Goal: Task Accomplishment & Management: Manage account settings

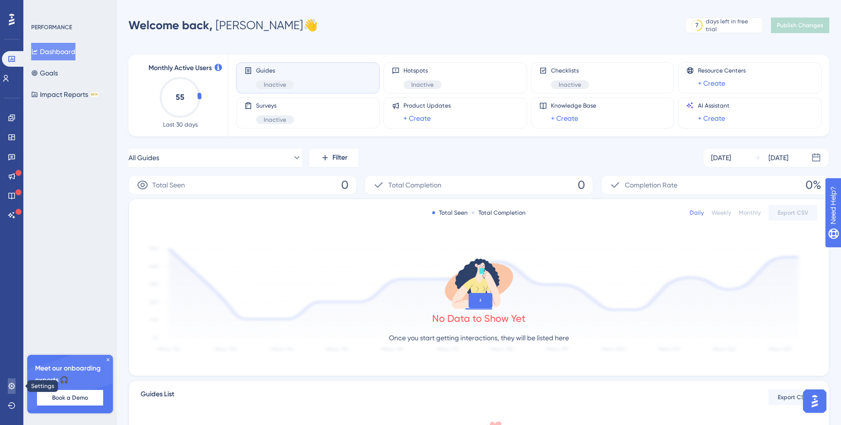
click at [14, 382] on icon at bounding box center [12, 386] width 8 height 8
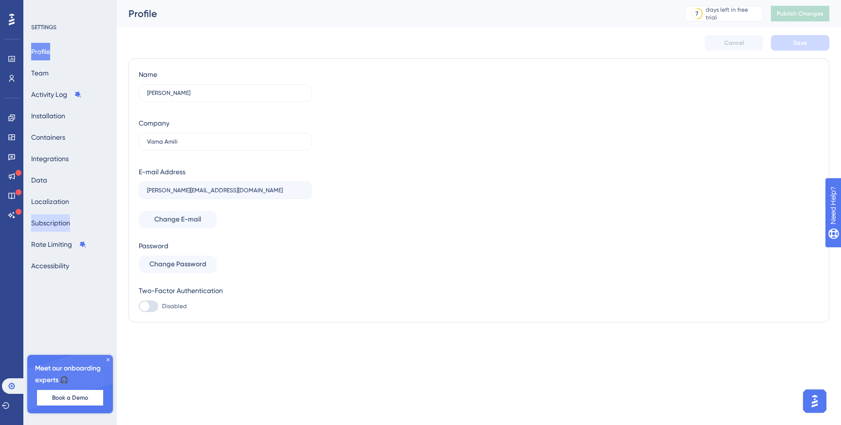
click at [58, 228] on button "Subscription" at bounding box center [50, 223] width 39 height 18
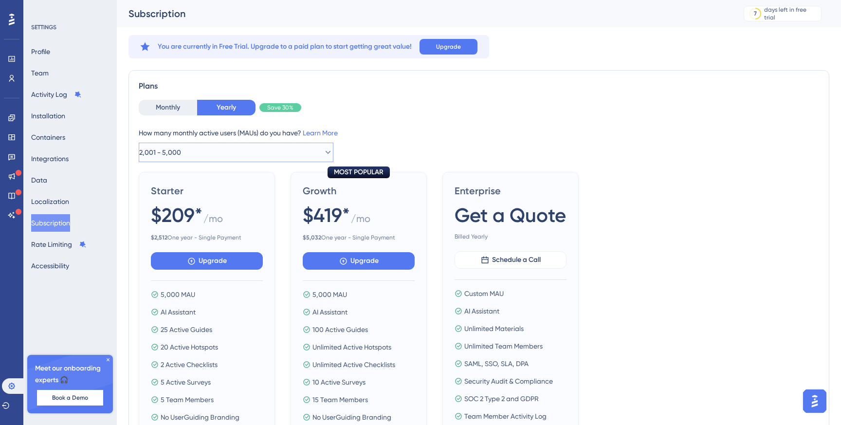
click at [192, 149] on button "2,001 - 5,000" at bounding box center [236, 152] width 195 height 19
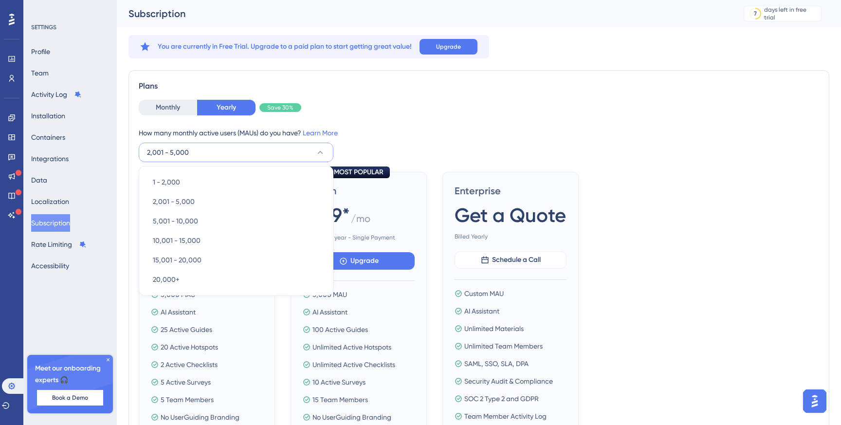
scroll to position [18, 0]
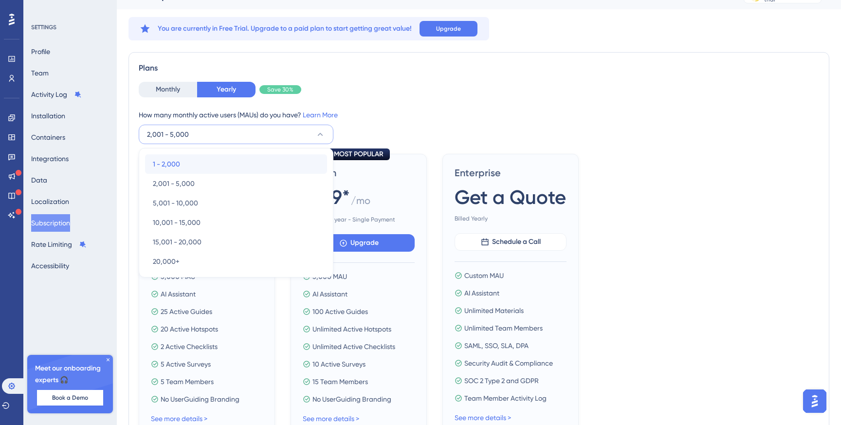
click at [192, 161] on div "1 - 2,000 1 - 2,000" at bounding box center [236, 163] width 166 height 19
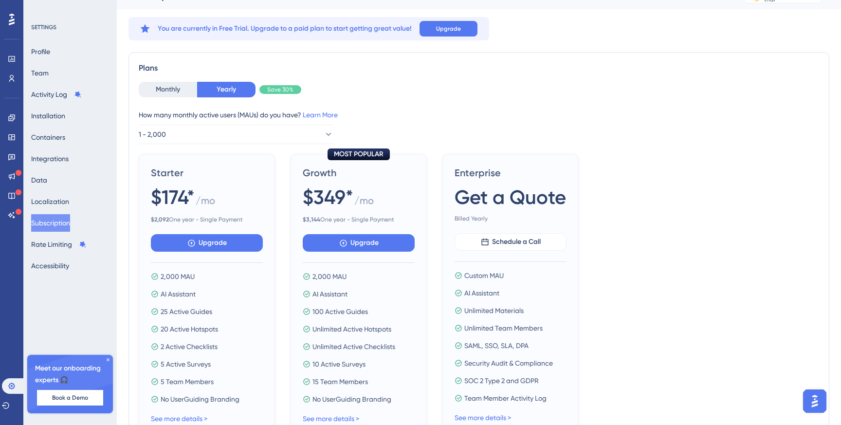
click at [366, 105] on div "Monthly Yearly Save 30% How many monthly active users (MAUs) do you have? Learn…" at bounding box center [479, 113] width 680 height 62
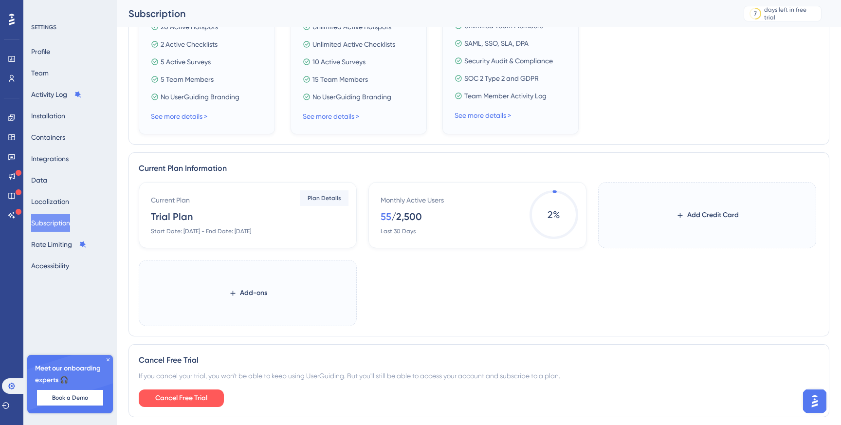
scroll to position [236, 0]
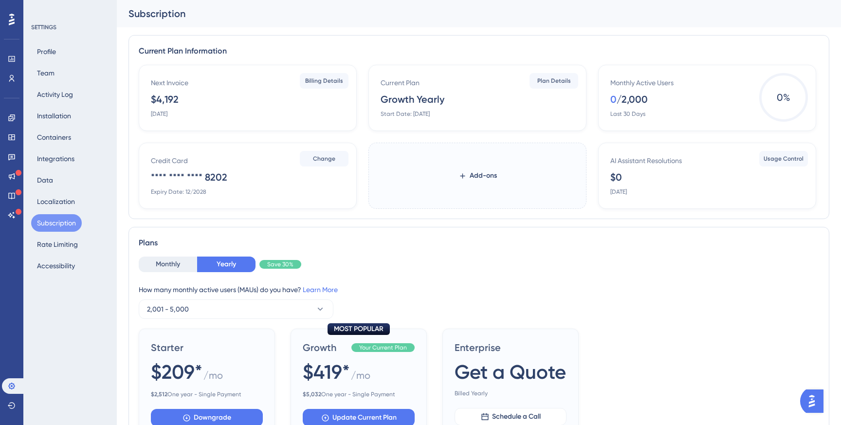
click at [62, 68] on div "Profile Team Activity Log Installation Containers Integrations Data Localizatio…" at bounding box center [70, 159] width 79 height 232
click at [53, 72] on button "Team" at bounding box center [45, 73] width 29 height 18
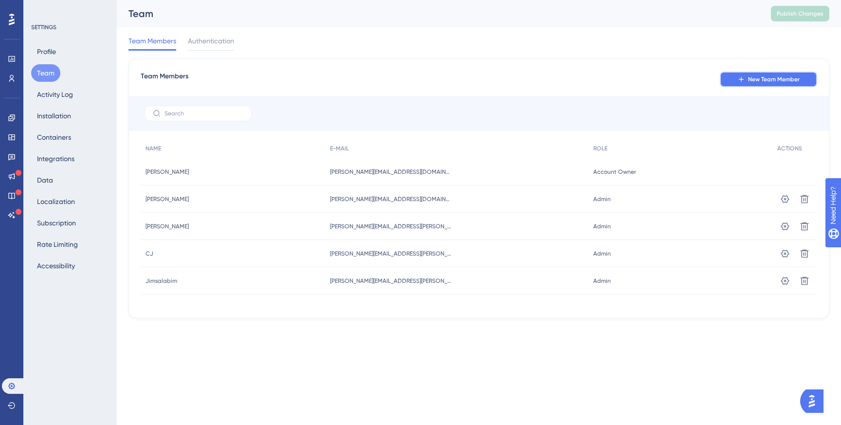
click at [735, 77] on button "New Team Member" at bounding box center [768, 80] width 97 height 16
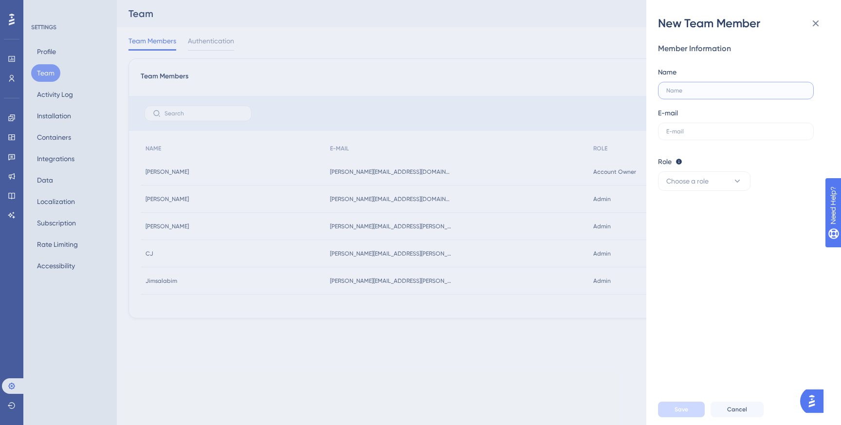
click at [703, 90] on input "text" at bounding box center [735, 90] width 139 height 7
click at [690, 126] on label at bounding box center [736, 132] width 156 height 18
click at [690, 128] on input "text" at bounding box center [735, 131] width 139 height 7
paste input "frida.andersson@visma.com"
type input "frida.andersson@visma.com"
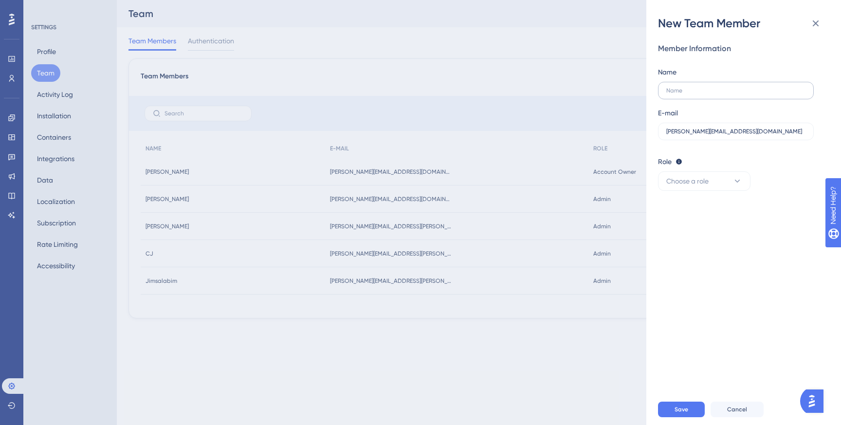
click at [684, 98] on label at bounding box center [736, 91] width 156 height 18
click at [684, 94] on input "text" at bounding box center [735, 90] width 139 height 7
paste input "Froggy96"
type input "Froggy96"
click at [701, 175] on span "Choose a role" at bounding box center [687, 181] width 42 height 12
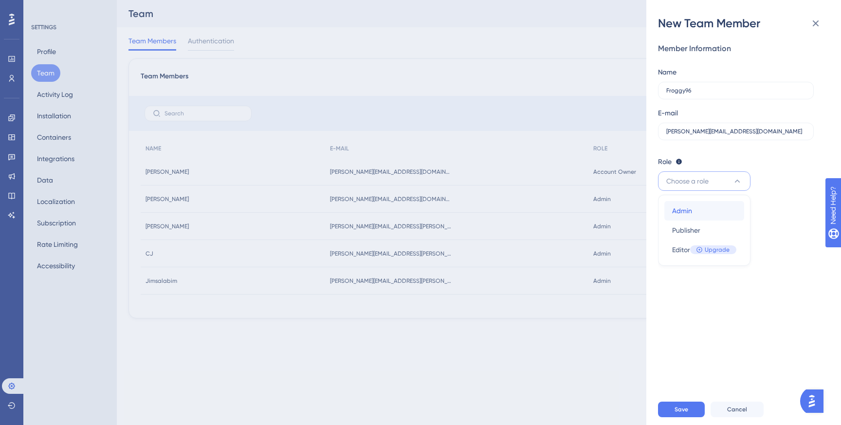
click at [685, 213] on span "Admin" at bounding box center [682, 211] width 20 height 12
click at [672, 404] on button "Save" at bounding box center [681, 409] width 47 height 16
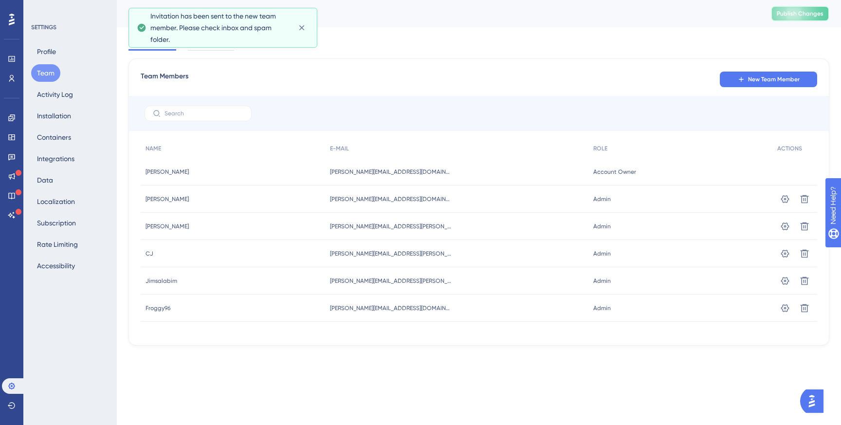
click at [802, 12] on span "Publish Changes" at bounding box center [799, 14] width 47 height 8
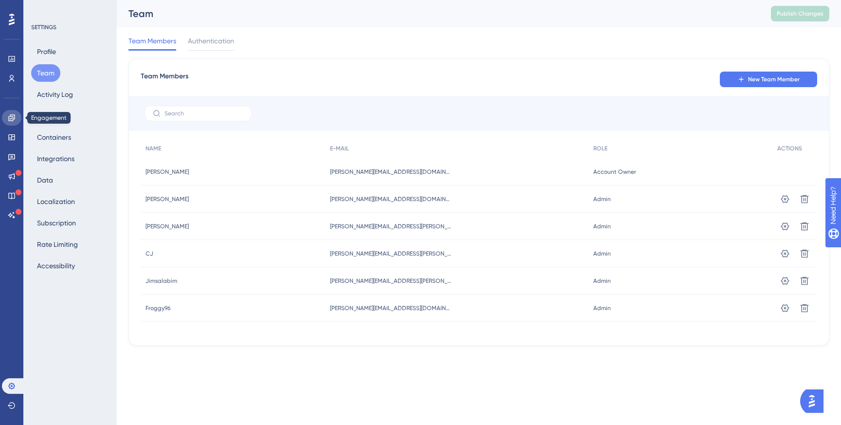
click at [13, 115] on icon at bounding box center [12, 118] width 8 height 8
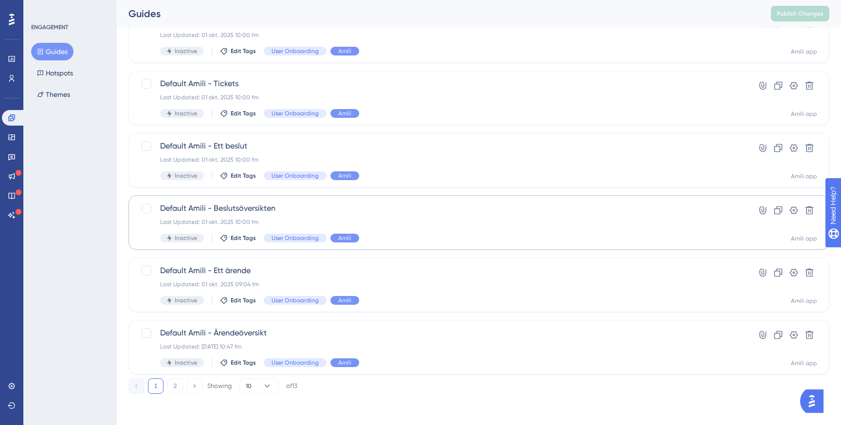
scroll to position [320, 0]
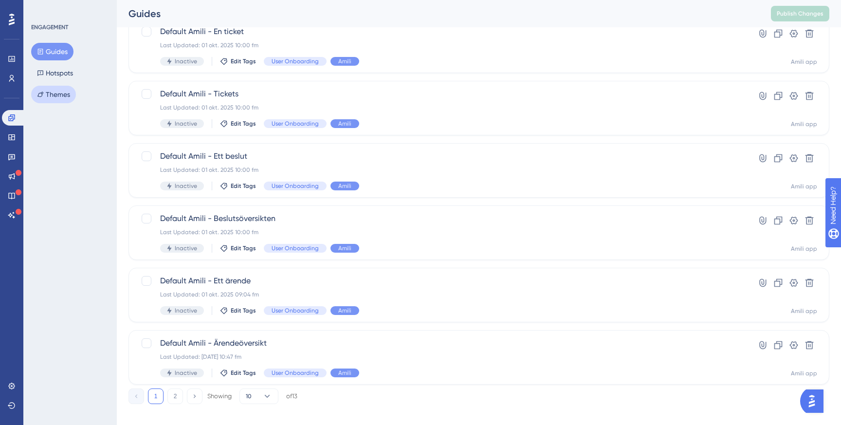
click at [60, 98] on button "Themes" at bounding box center [53, 95] width 45 height 18
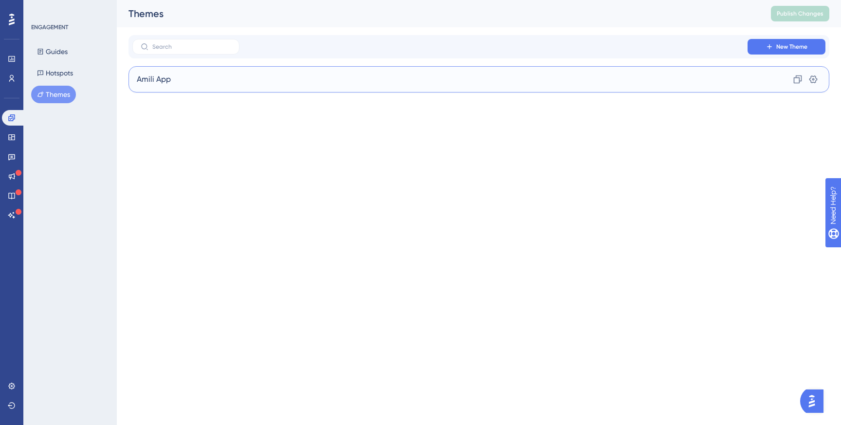
click at [159, 83] on span "Amili App" at bounding box center [154, 79] width 34 height 12
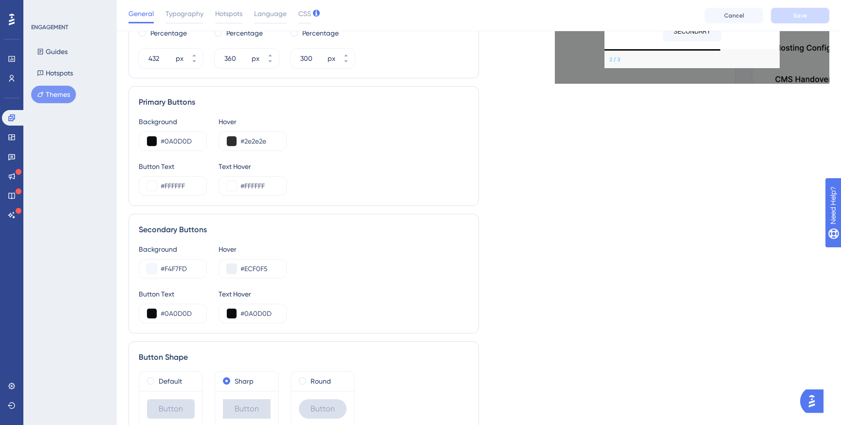
scroll to position [483, 0]
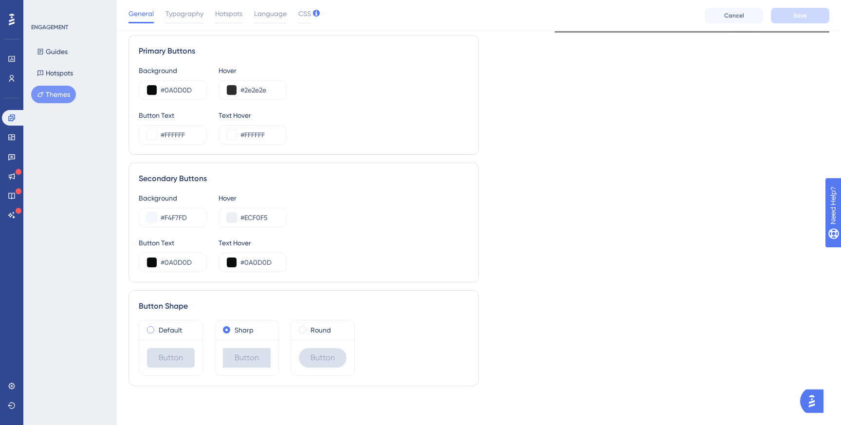
click at [166, 330] on label "Default" at bounding box center [170, 330] width 23 height 12
click at [254, 332] on div "Sharp" at bounding box center [247, 330] width 48 height 12
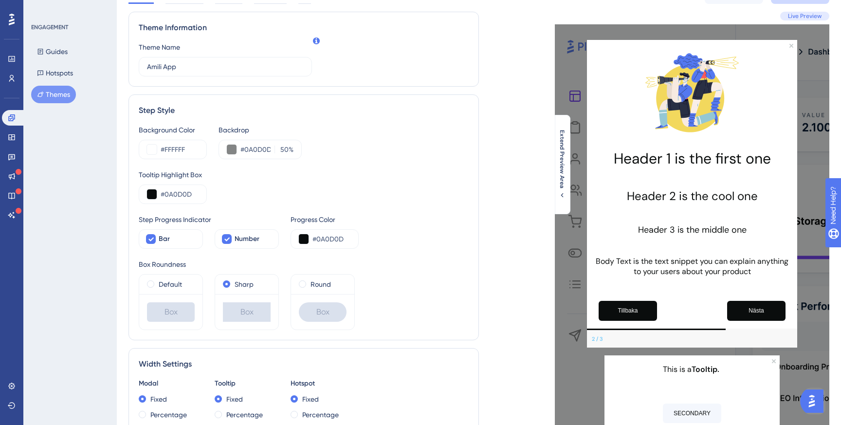
scroll to position [0, 0]
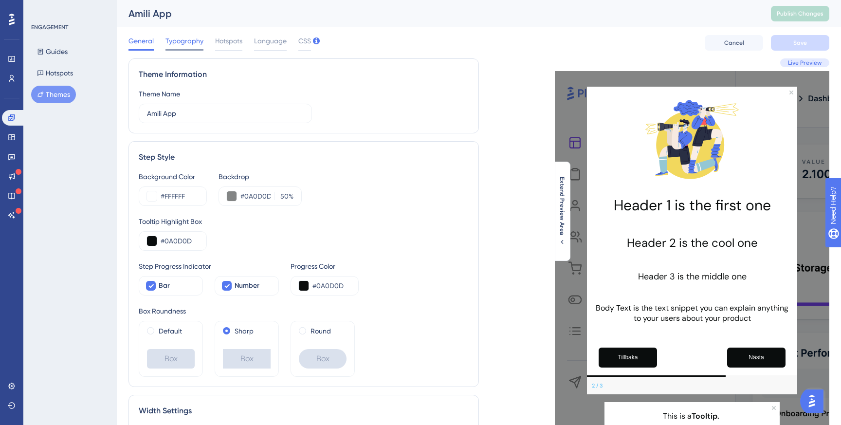
click at [195, 41] on span "Typography" at bounding box center [184, 41] width 38 height 12
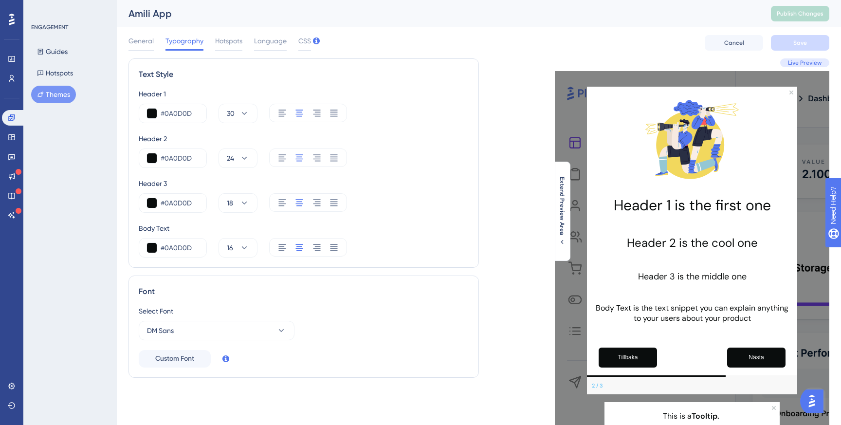
click at [246, 47] on div "General Typography Hotspots Language CSS" at bounding box center [219, 43] width 182 height 16
click at [235, 47] on div "Hotspots" at bounding box center [228, 43] width 27 height 16
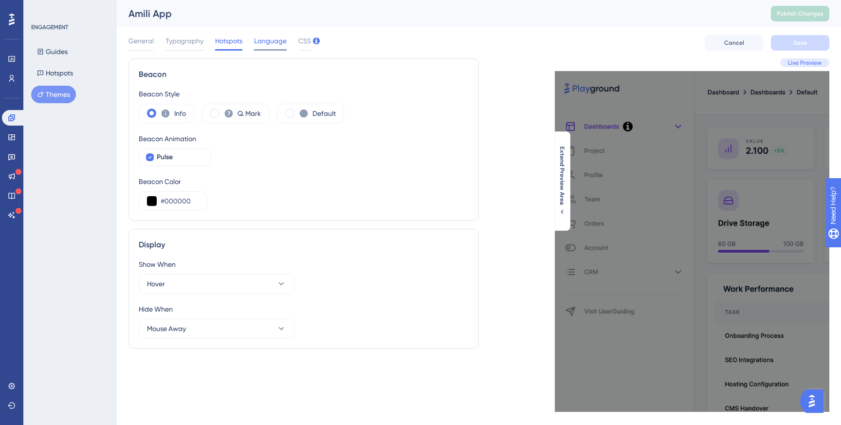
click at [258, 47] on div "Language" at bounding box center [270, 43] width 33 height 16
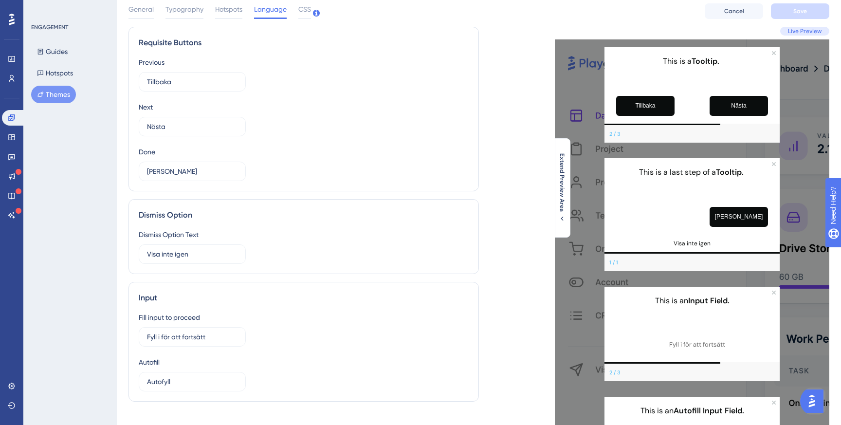
scroll to position [18, 0]
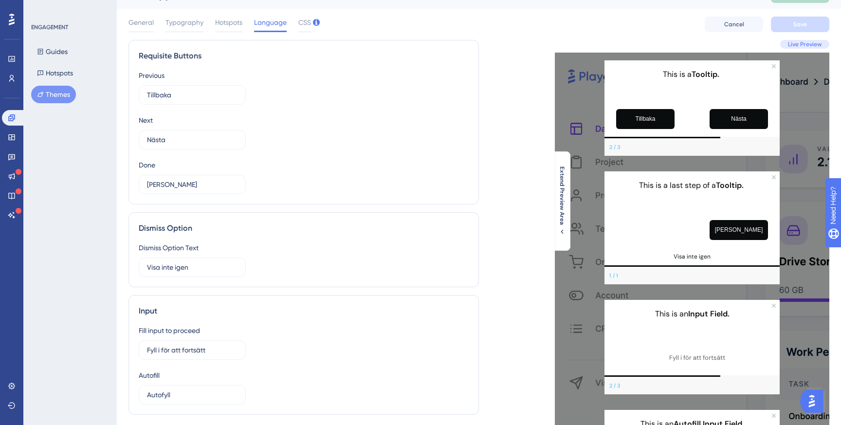
click at [182, 126] on div "Next Nästa 11" at bounding box center [192, 131] width 107 height 35
click at [181, 137] on input "Nästa" at bounding box center [188, 139] width 83 height 11
click at [297, 123] on div "Previous Tillbaka 8 Next Nästa 11 Done Färdig 10" at bounding box center [304, 132] width 330 height 125
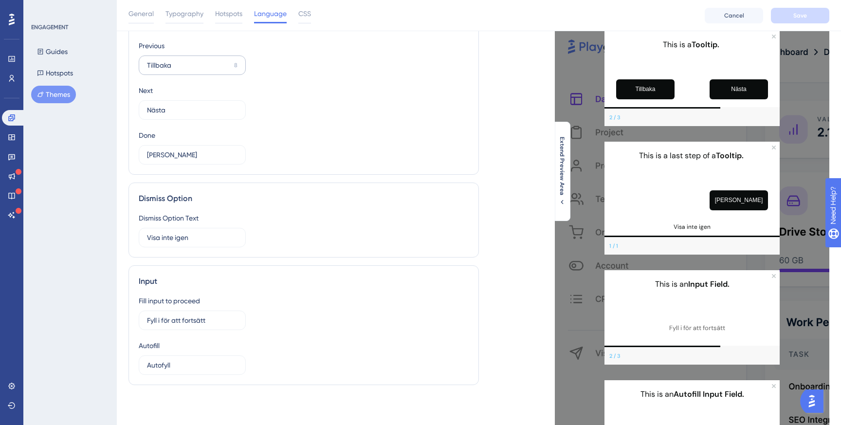
scroll to position [70, 0]
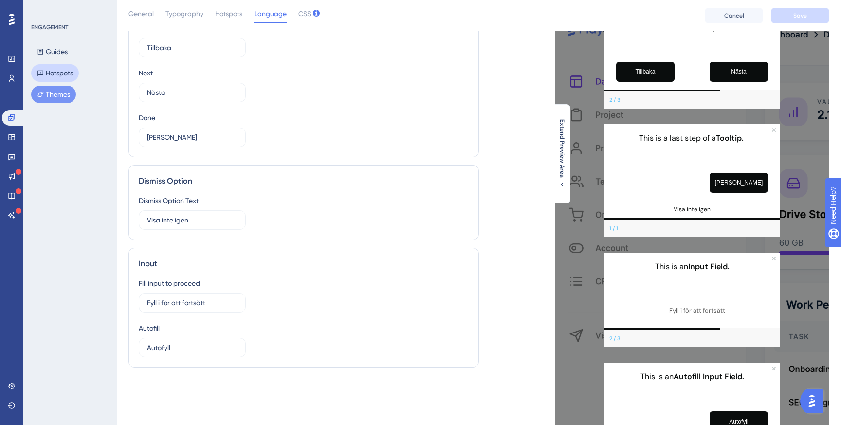
click at [64, 67] on button "Hotspots" at bounding box center [55, 73] width 48 height 18
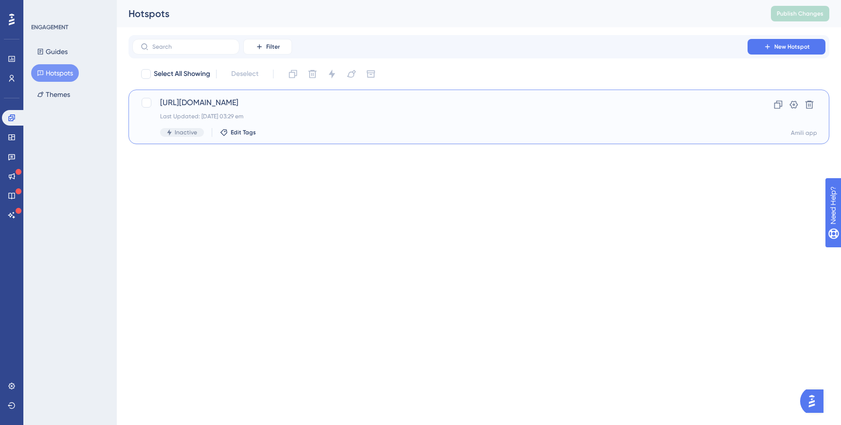
click at [270, 116] on div "Last Updated: 23 apr. 2025 03:29 em" at bounding box center [439, 116] width 559 height 8
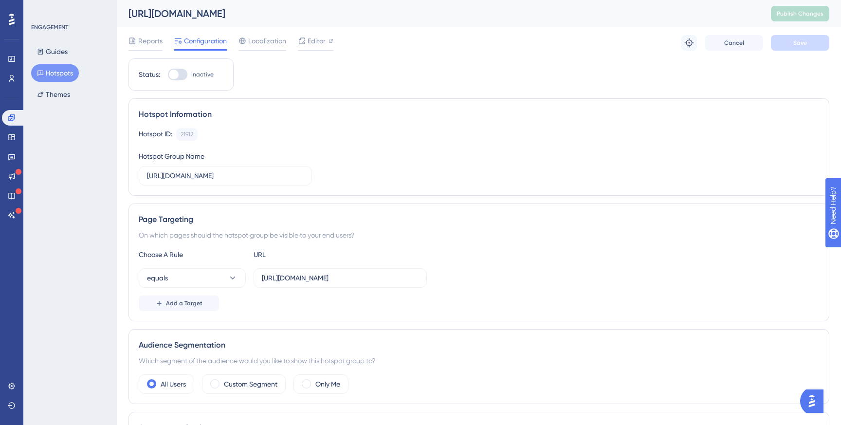
click at [62, 73] on button "Hotspots" at bounding box center [55, 73] width 48 height 18
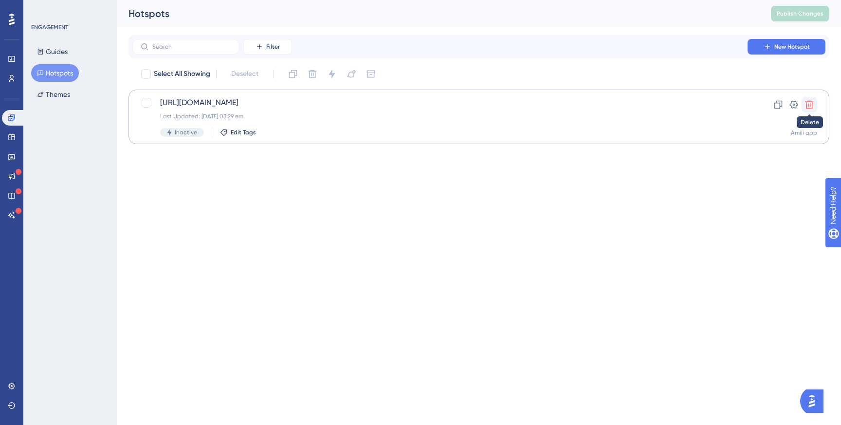
click at [808, 105] on icon at bounding box center [809, 105] width 8 height 8
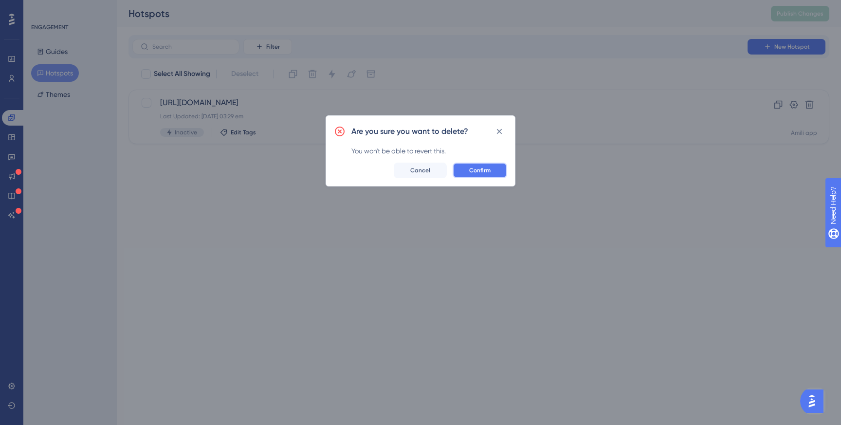
click at [492, 168] on button "Confirm" at bounding box center [479, 170] width 54 height 16
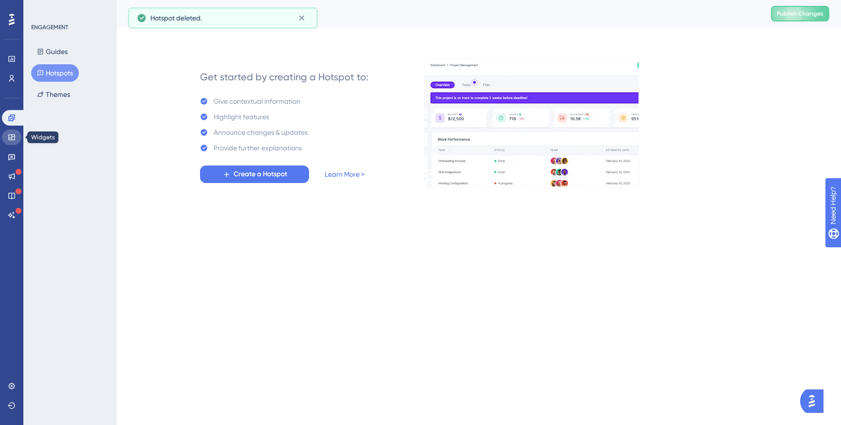
click at [11, 137] on icon at bounding box center [11, 137] width 6 height 6
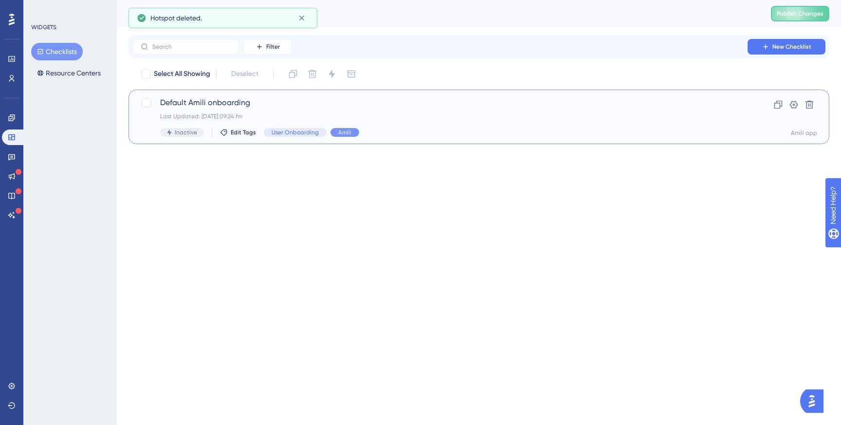
click at [202, 107] on span "Default Amili onboarding" at bounding box center [439, 103] width 559 height 12
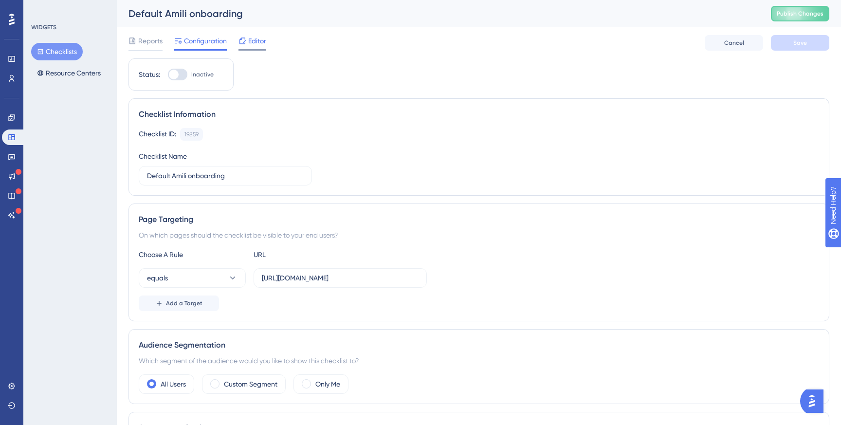
click at [262, 46] on span "Editor" at bounding box center [257, 41] width 18 height 12
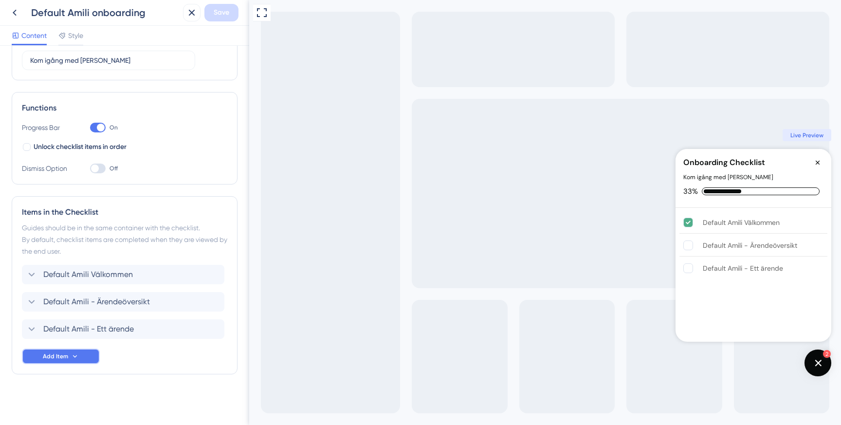
click at [51, 359] on span "Add Item" at bounding box center [55, 356] width 25 height 8
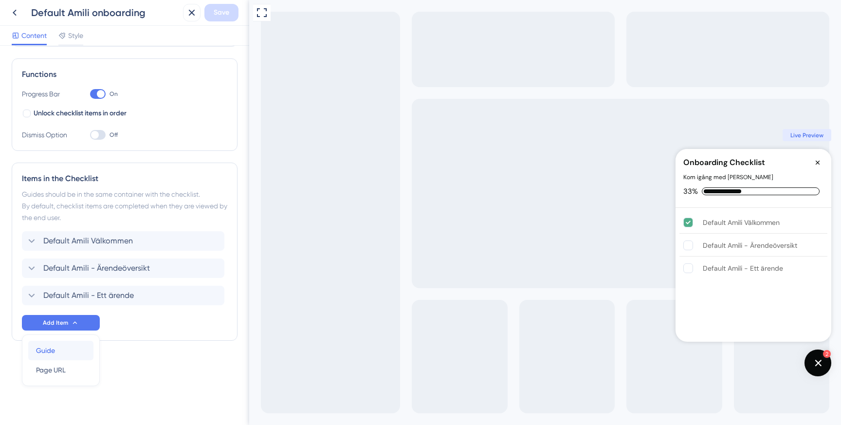
click at [50, 353] on span "Guide" at bounding box center [45, 350] width 19 height 12
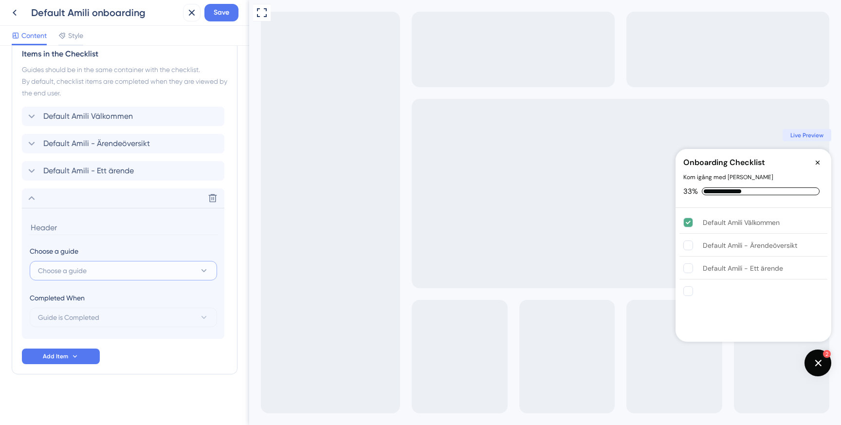
click at [139, 273] on button "Choose a guide" at bounding box center [123, 270] width 187 height 19
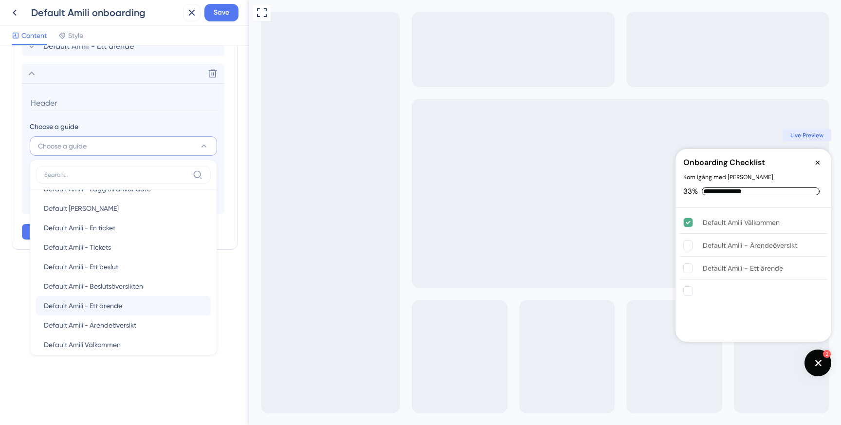
scroll to position [56, 0]
click at [111, 282] on span "Default Amili - Beslutsöversikten" at bounding box center [93, 286] width 99 height 12
type input "Default Amili - Beslutsöversikten"
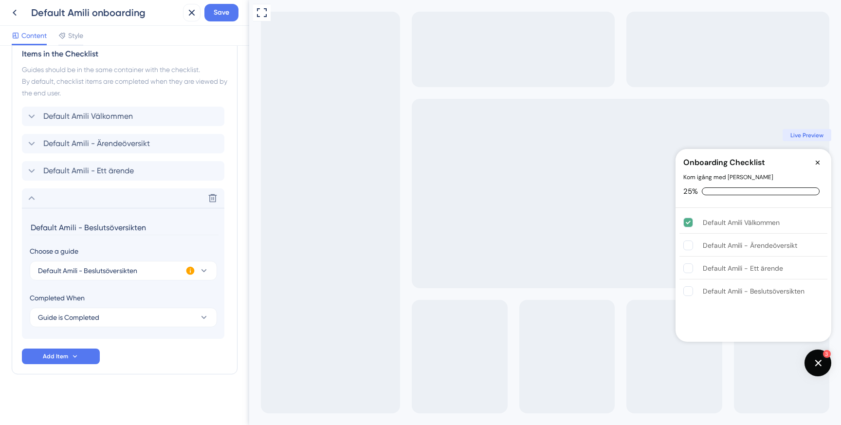
scroll to position [255, 0]
click at [62, 353] on span "Add Item" at bounding box center [55, 356] width 25 height 8
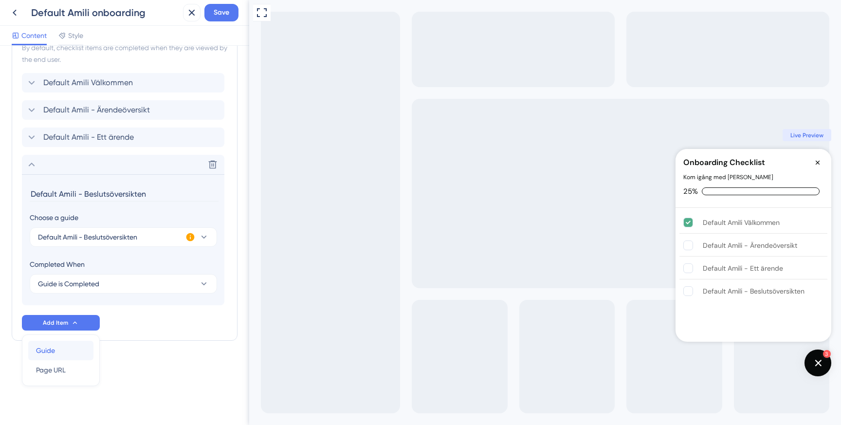
click at [61, 349] on div "Guide Guide" at bounding box center [61, 350] width 50 height 19
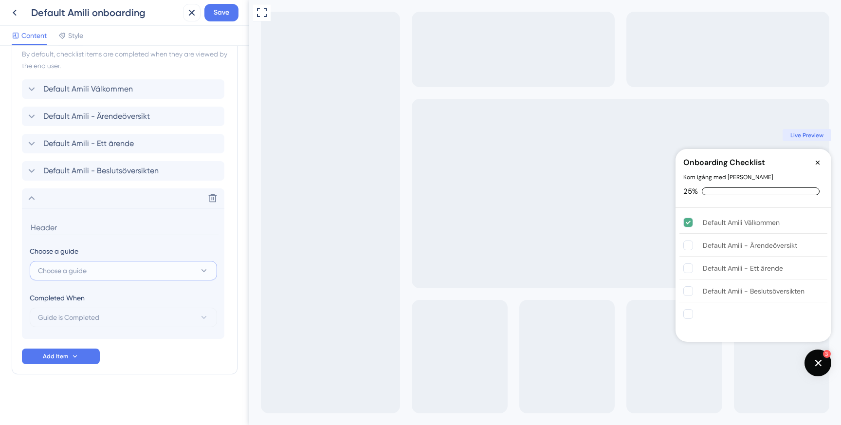
click at [99, 275] on button "Choose a guide" at bounding box center [123, 270] width 187 height 19
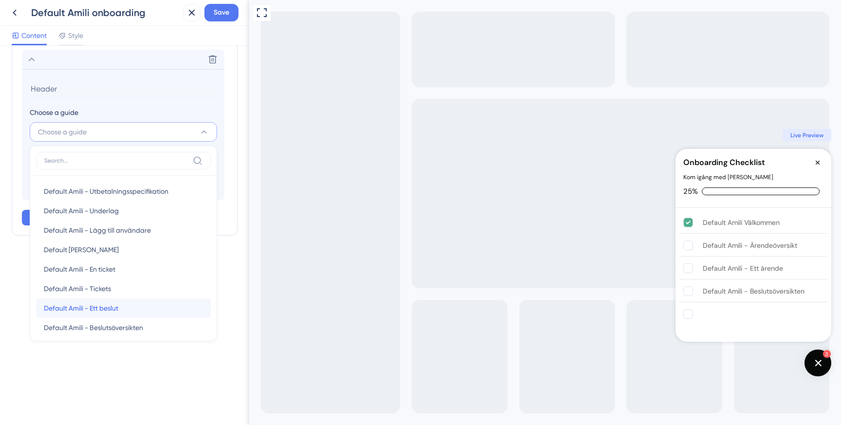
click at [102, 306] on span "Default Amili - Ett beslut" at bounding box center [81, 308] width 74 height 12
type input "Default Amili - Ett beslut"
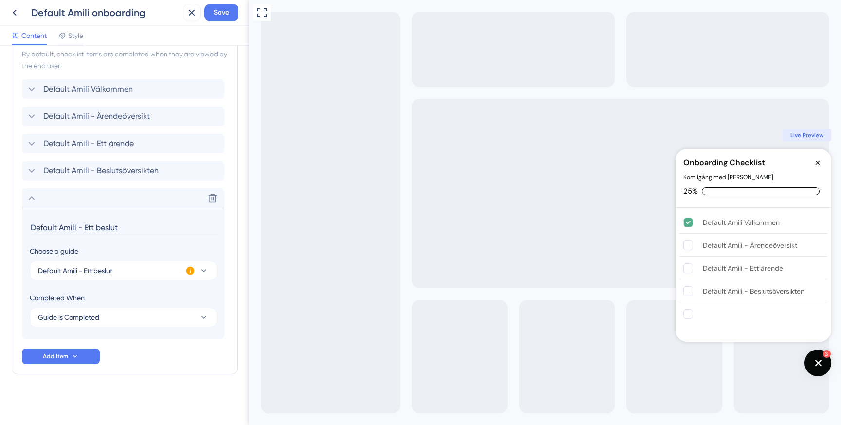
scroll to position [282, 0]
click at [72, 356] on icon at bounding box center [75, 356] width 8 height 8
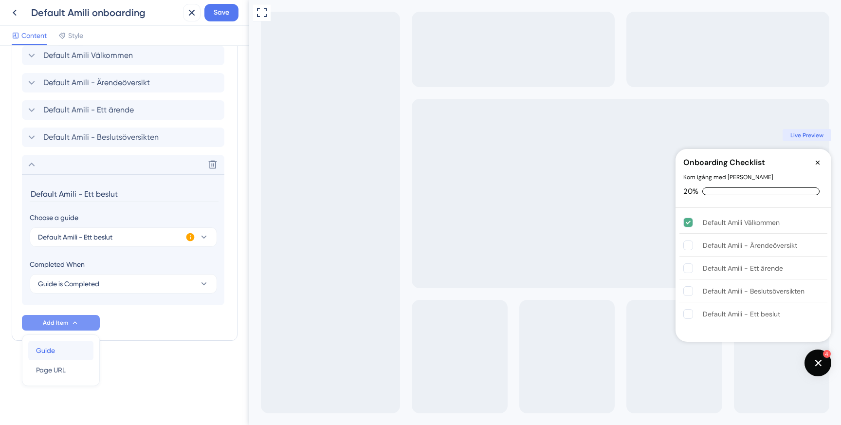
click at [54, 350] on span "Guide" at bounding box center [45, 350] width 19 height 12
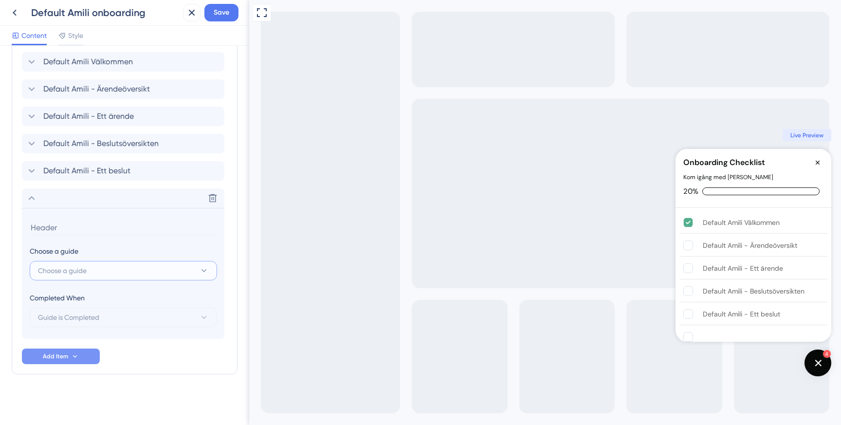
click at [105, 277] on button "Choose a guide" at bounding box center [123, 270] width 187 height 19
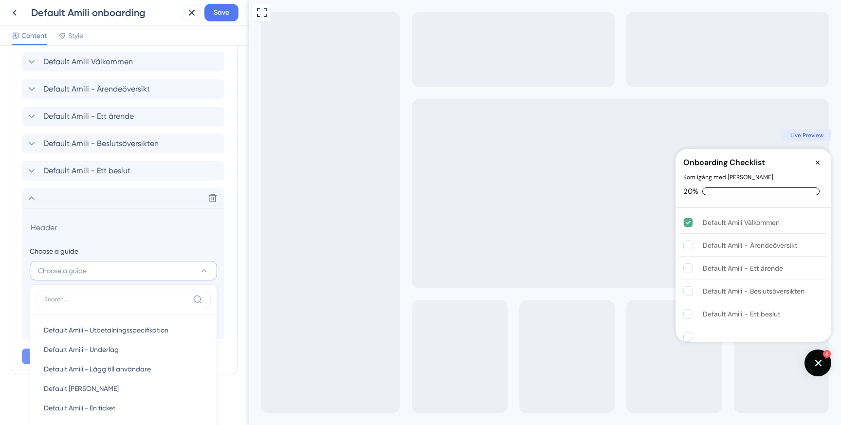
scroll to position [448, 0]
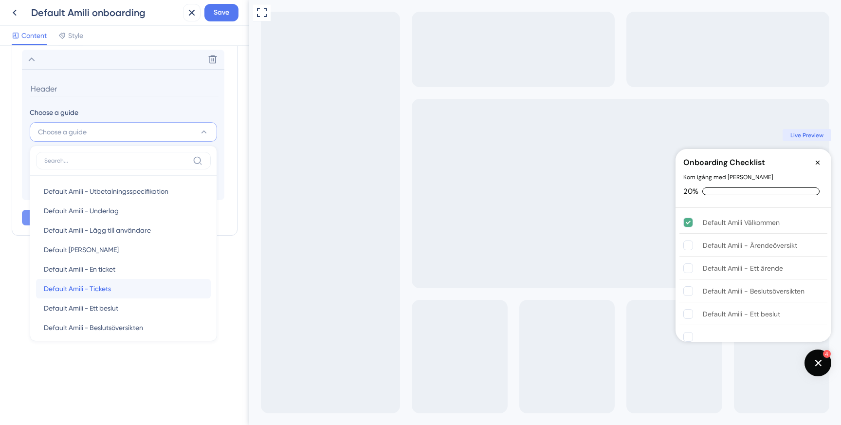
click at [103, 289] on span "Default Amili - Tickets" at bounding box center [77, 289] width 67 height 12
type input "Default Amili - Tickets"
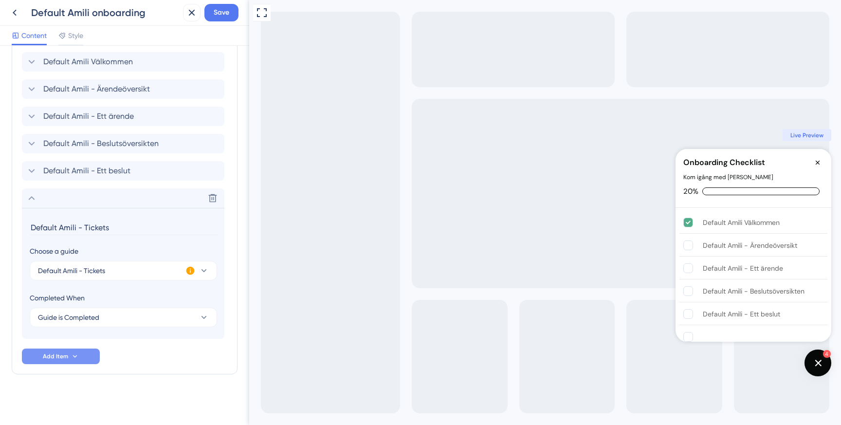
scroll to position [309, 0]
click at [65, 352] on button "Add Item" at bounding box center [61, 356] width 78 height 16
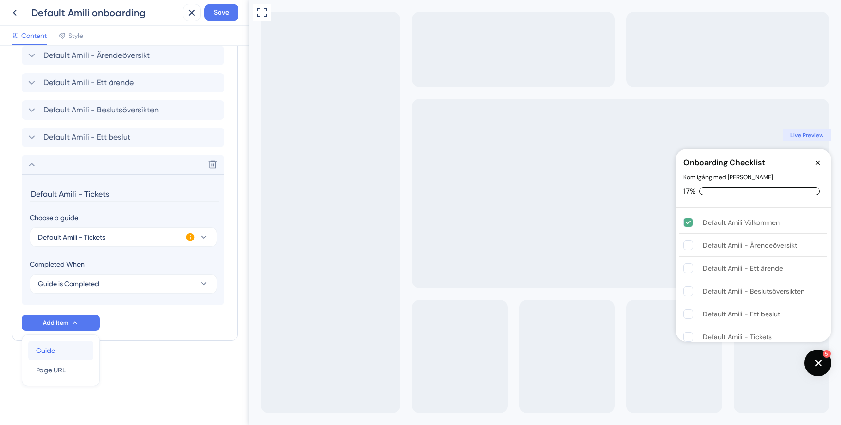
click at [66, 350] on div "Guide Guide" at bounding box center [61, 350] width 50 height 19
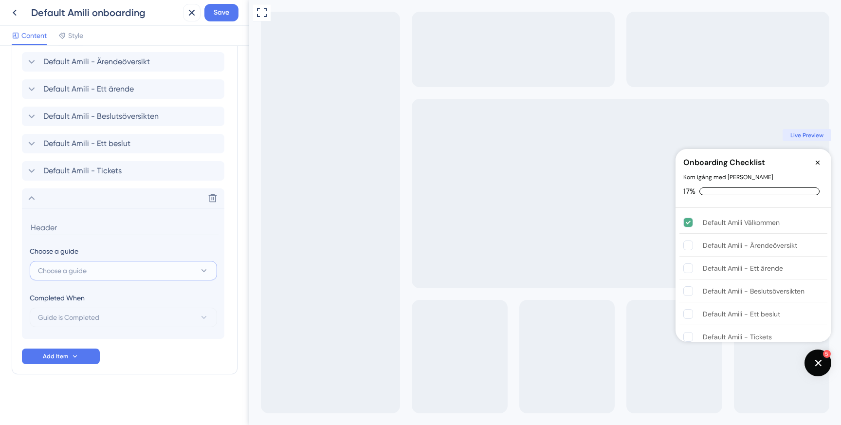
click at [97, 275] on button "Choose a guide" at bounding box center [123, 270] width 187 height 19
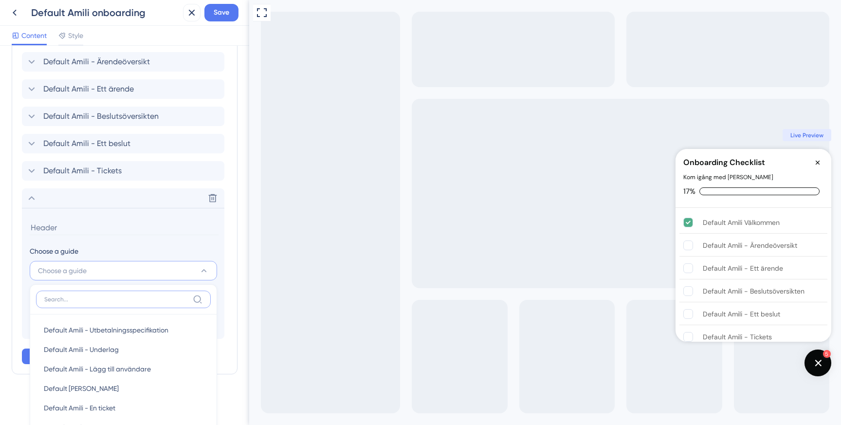
scroll to position [475, 0]
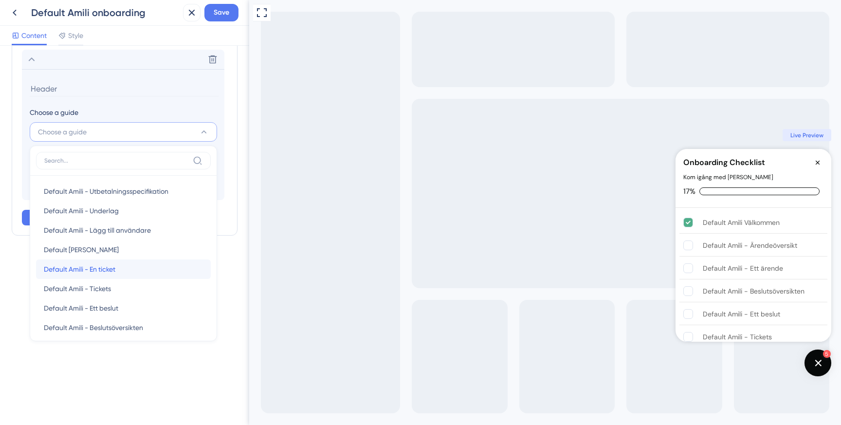
click at [105, 269] on span "Default Amili - En ticket" at bounding box center [80, 269] width 72 height 12
type input "Default Amili - En ticket"
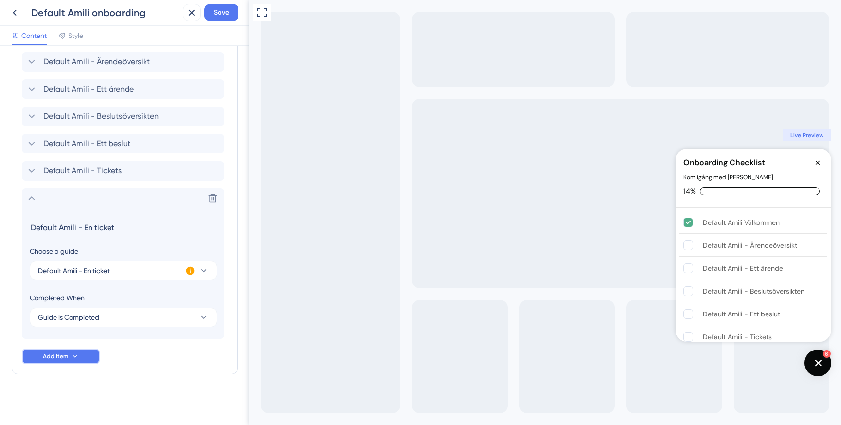
click at [71, 359] on icon at bounding box center [75, 356] width 8 height 8
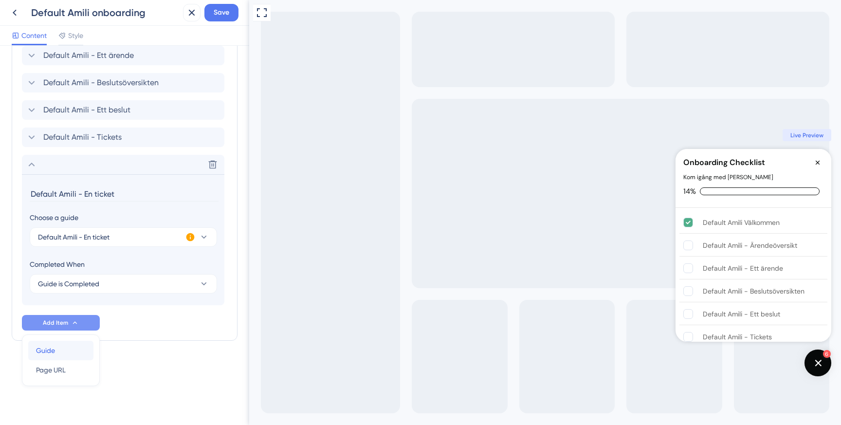
click at [68, 349] on div "Guide Guide" at bounding box center [61, 350] width 50 height 19
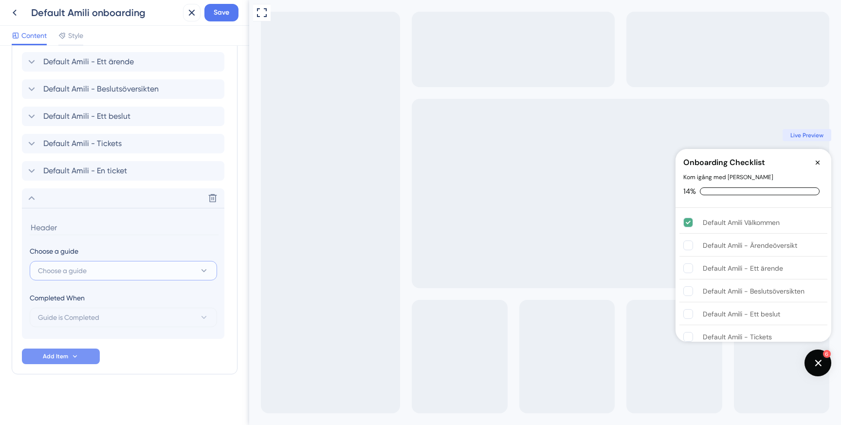
click at [106, 273] on button "Choose a guide" at bounding box center [123, 270] width 187 height 19
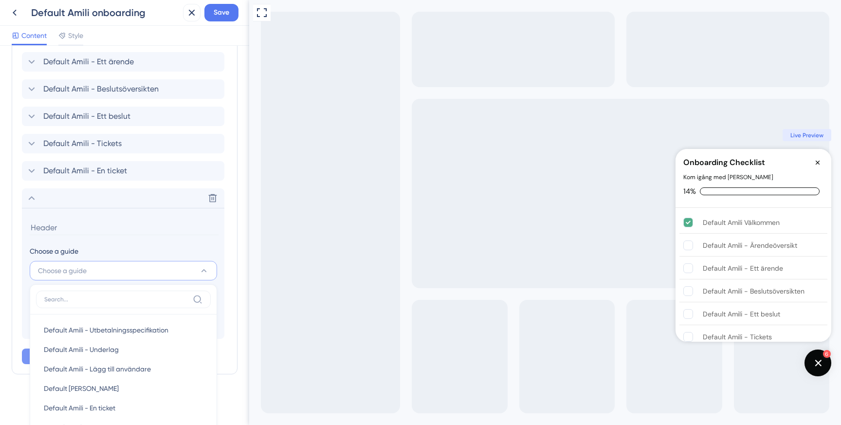
scroll to position [0, 0]
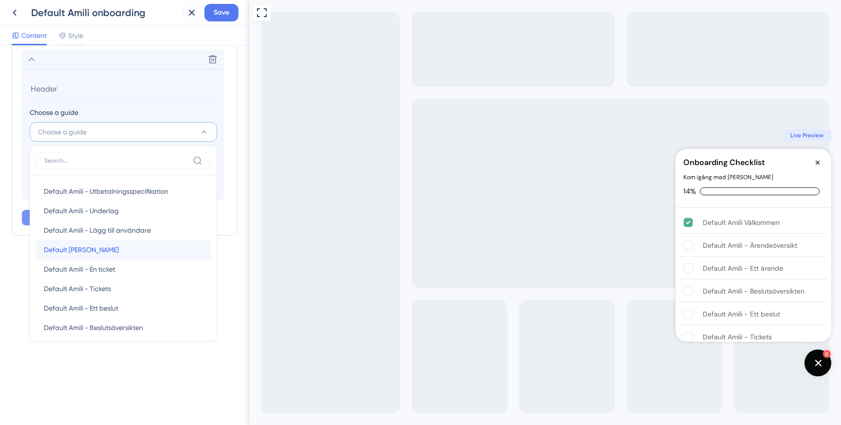
click at [118, 253] on span "Default Amili - Användare" at bounding box center [81, 250] width 75 height 12
type input "Default Amili - Användare"
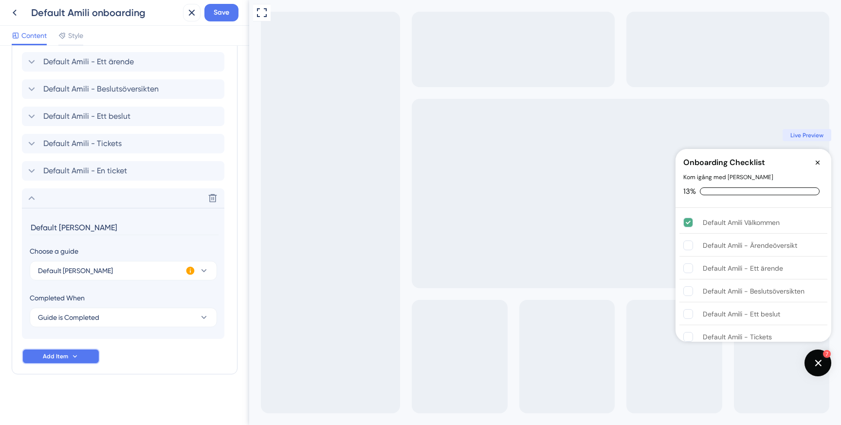
click at [68, 353] on button "Add Item" at bounding box center [61, 356] width 78 height 16
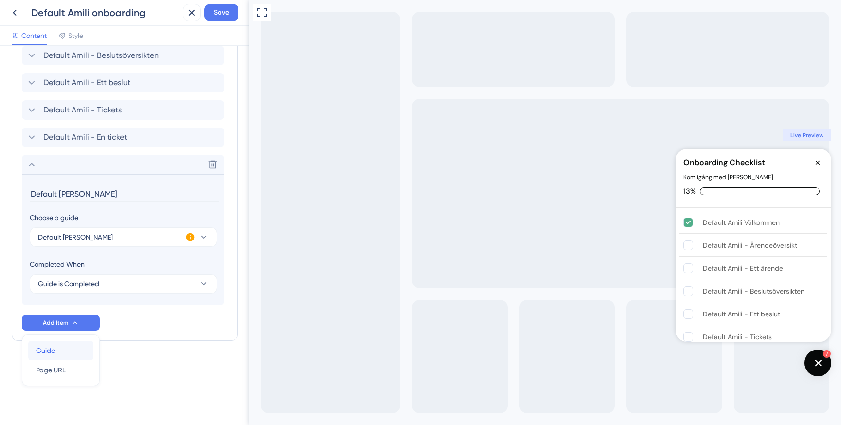
click at [70, 345] on div "Guide Guide" at bounding box center [61, 350] width 50 height 19
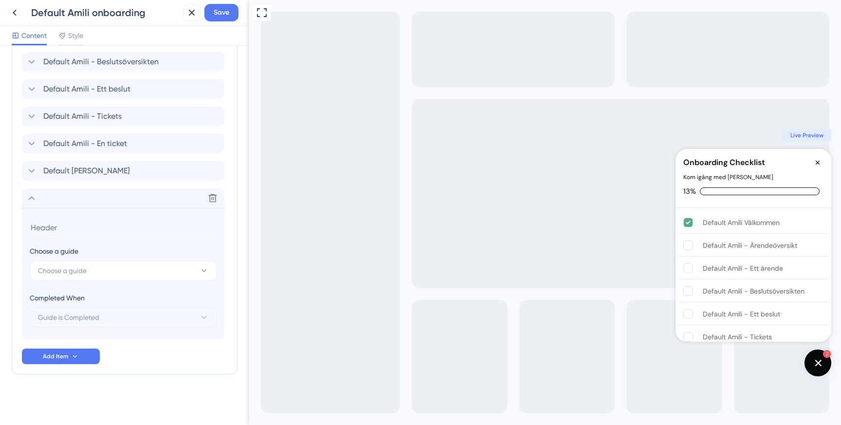
click at [102, 282] on section "Choose a guide Choose a guide Completed When Guide is Completed" at bounding box center [123, 273] width 202 height 131
click at [110, 273] on button "Choose a guide" at bounding box center [123, 270] width 187 height 19
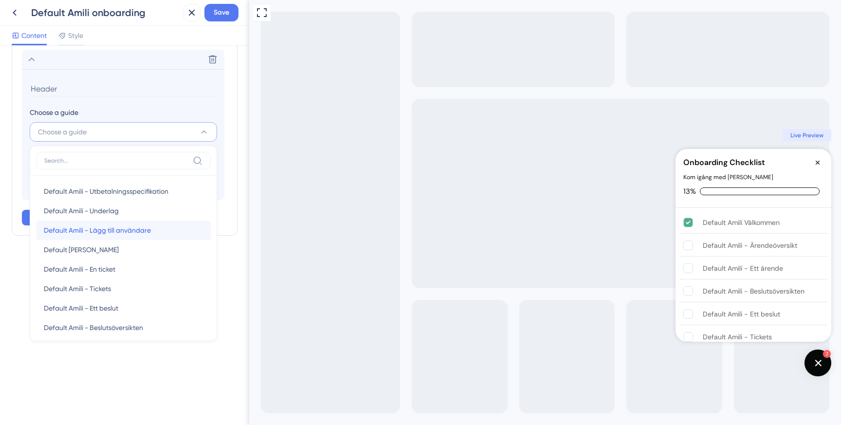
click at [126, 235] on span "Default Amili - Lägg till användare" at bounding box center [97, 230] width 107 height 12
type input "Default Amili - Lägg till användare"
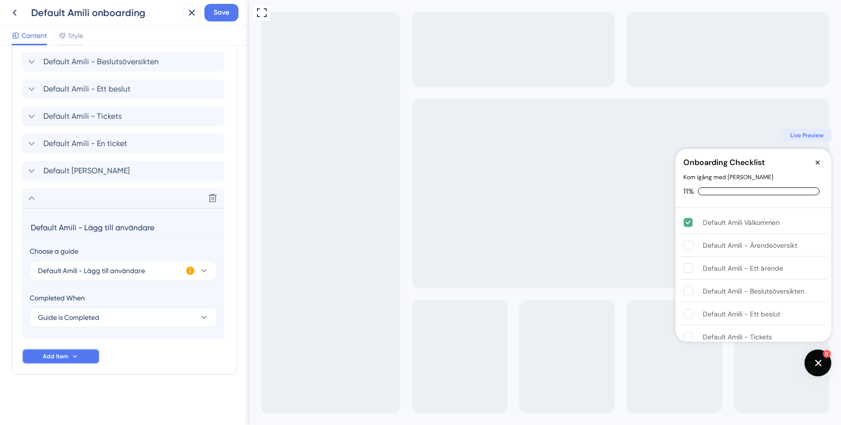
click at [63, 356] on span "Add Item" at bounding box center [55, 356] width 25 height 8
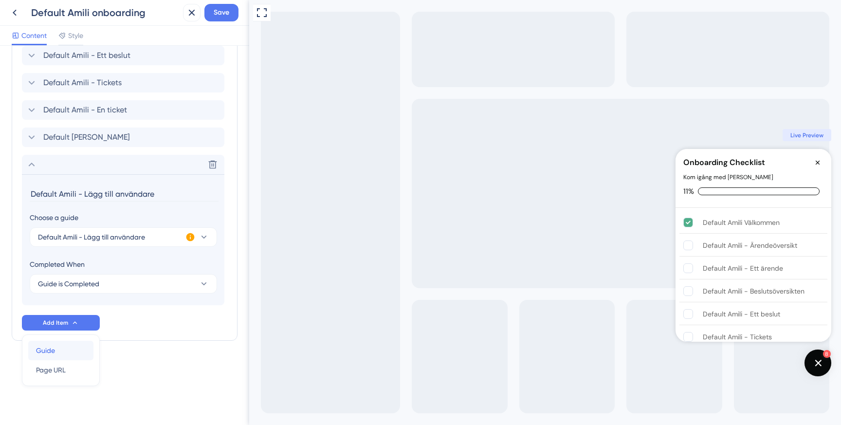
click at [70, 345] on div "Guide Guide" at bounding box center [61, 350] width 50 height 19
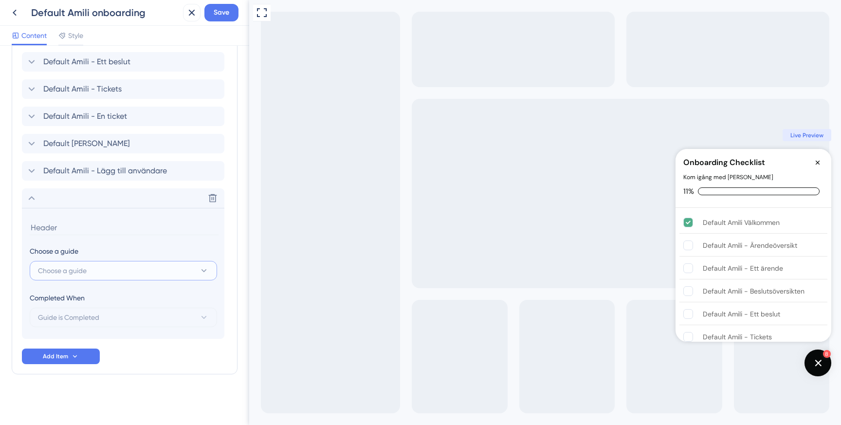
click at [115, 270] on button "Choose a guide" at bounding box center [123, 270] width 187 height 19
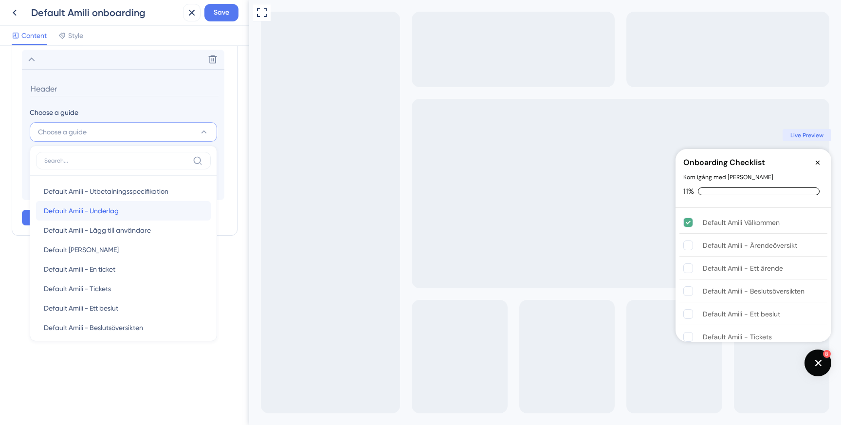
click at [126, 211] on div "Default Amili - Underlag Default Amili - Underlag" at bounding box center [123, 210] width 159 height 19
type input "Default Amili - Underlag"
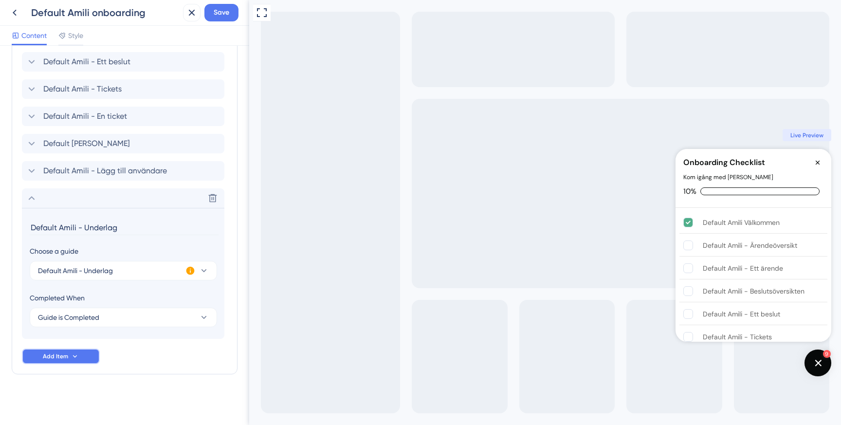
click at [78, 351] on button "Add Item" at bounding box center [61, 356] width 78 height 16
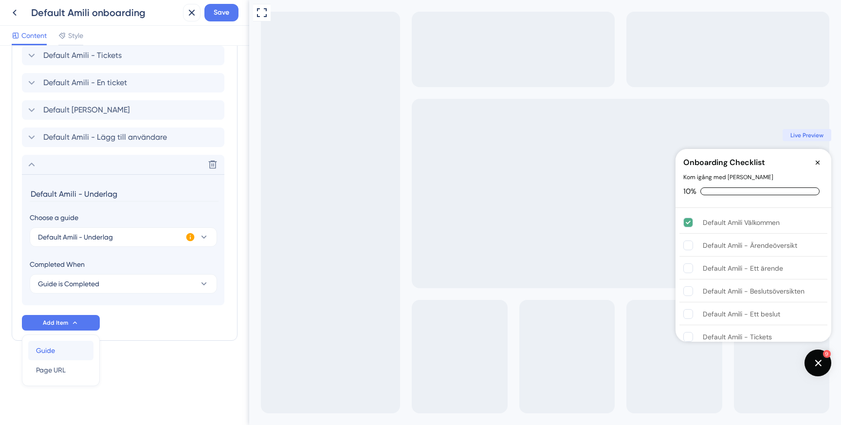
click at [68, 347] on div "Guide Guide" at bounding box center [61, 350] width 50 height 19
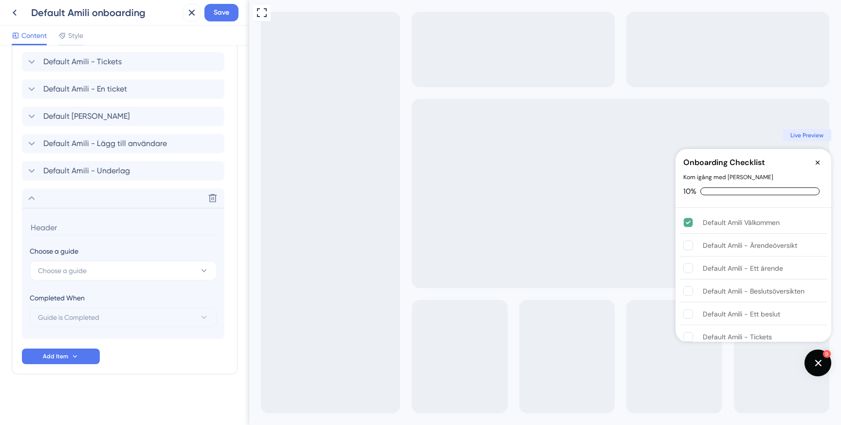
scroll to position [446, 0]
click at [110, 268] on button "Choose a guide" at bounding box center [123, 270] width 187 height 19
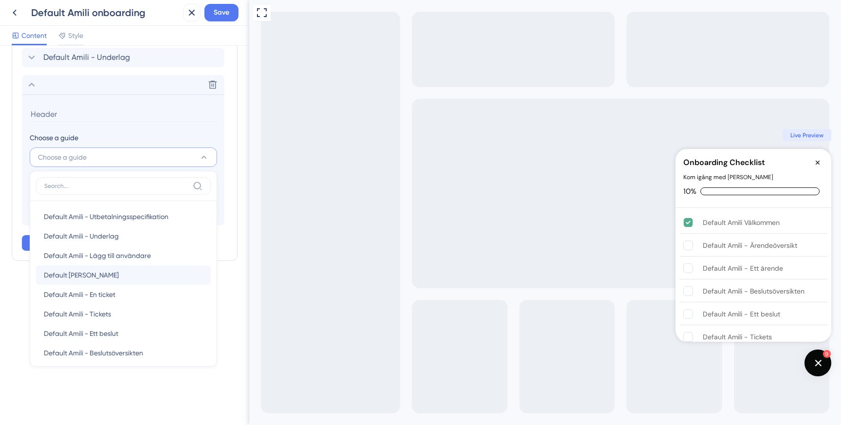
scroll to position [555, 0]
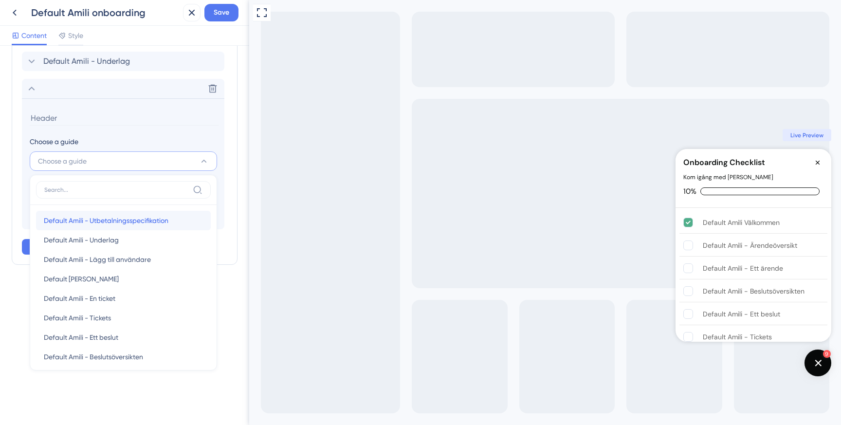
click at [133, 222] on span "Default Amili - Utbetalningsspecifikation" at bounding box center [106, 221] width 125 height 12
type input "Default Amili - Utbetalningsspecifikation"
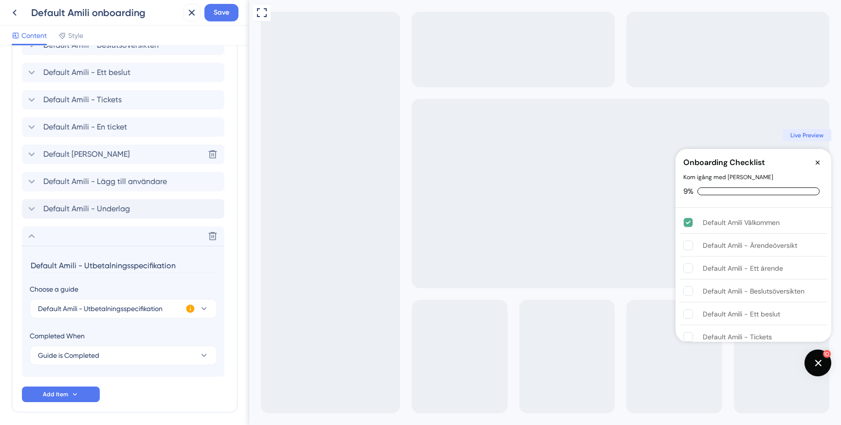
scroll to position [423, 0]
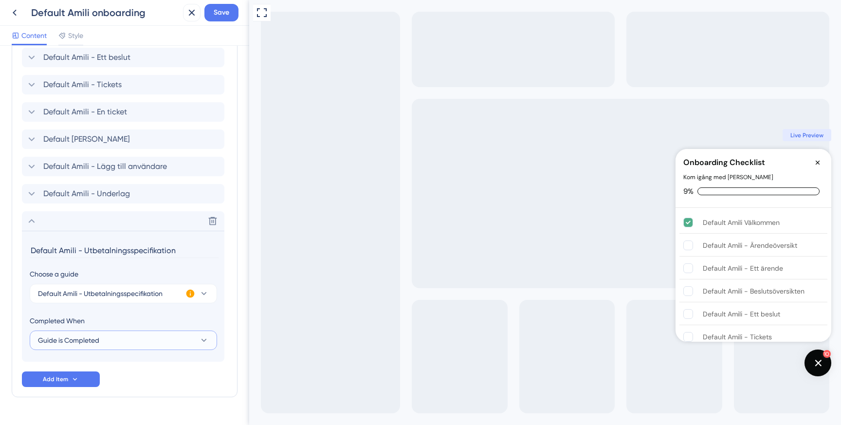
click at [130, 339] on button "Guide is Completed" at bounding box center [123, 339] width 187 height 19
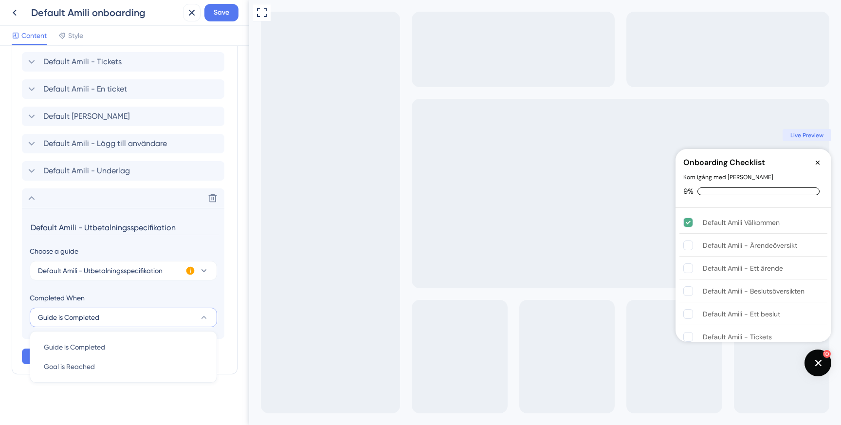
click at [149, 296] on div "Completed When" at bounding box center [123, 298] width 187 height 12
click at [111, 202] on div "Delete" at bounding box center [123, 197] width 202 height 19
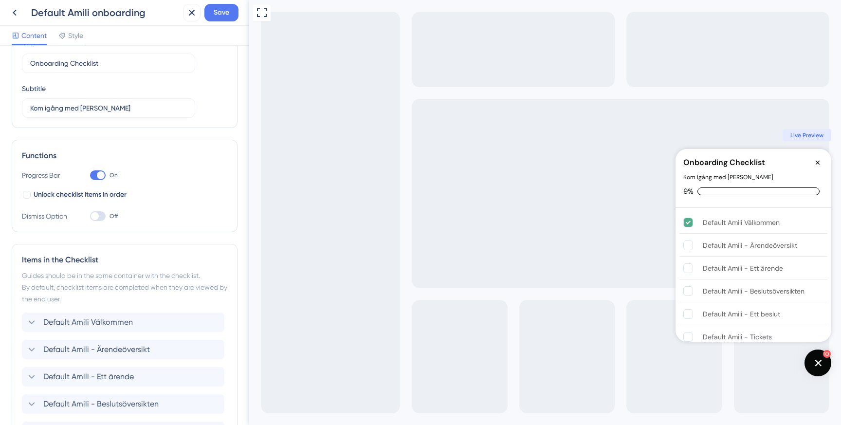
scroll to position [51, 0]
click at [69, 197] on span "Unlock checklist items in order" at bounding box center [80, 193] width 93 height 12
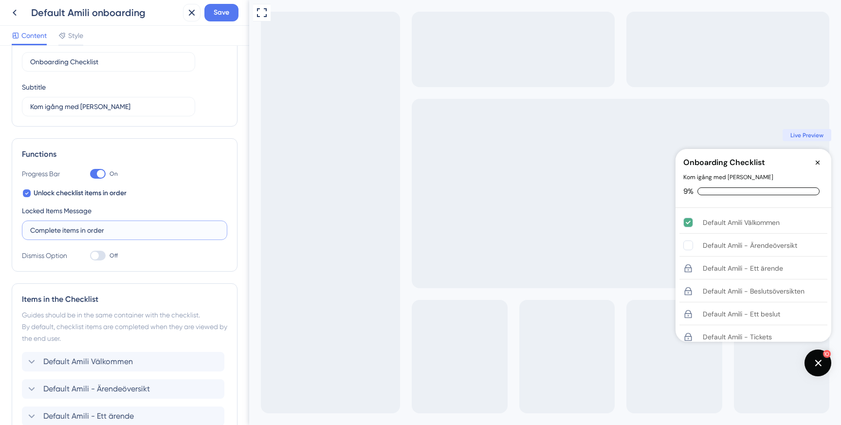
click at [92, 228] on input "Complete items in order" at bounding box center [124, 230] width 189 height 11
click at [102, 191] on span "Unlock checklist items in order" at bounding box center [80, 193] width 93 height 12
checkbox input "false"
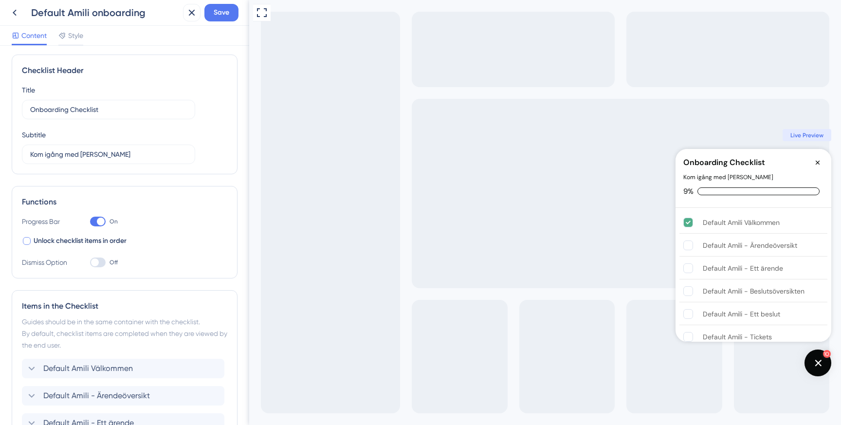
scroll to position [0, 0]
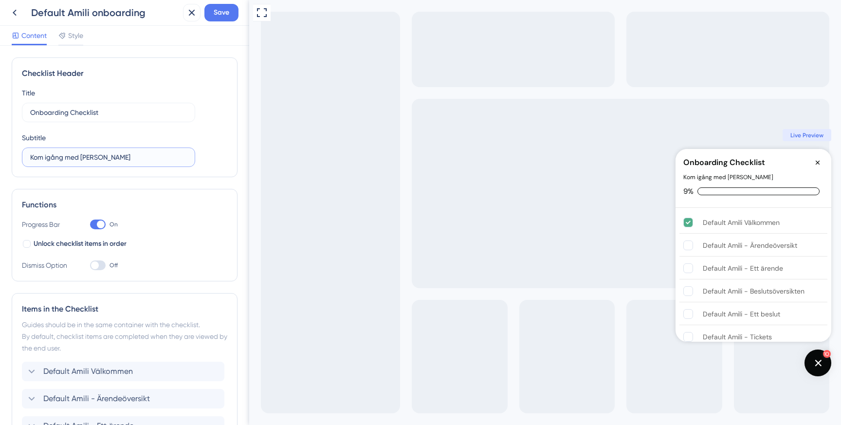
click at [70, 152] on input "Kom igång med Amili" at bounding box center [108, 157] width 157 height 11
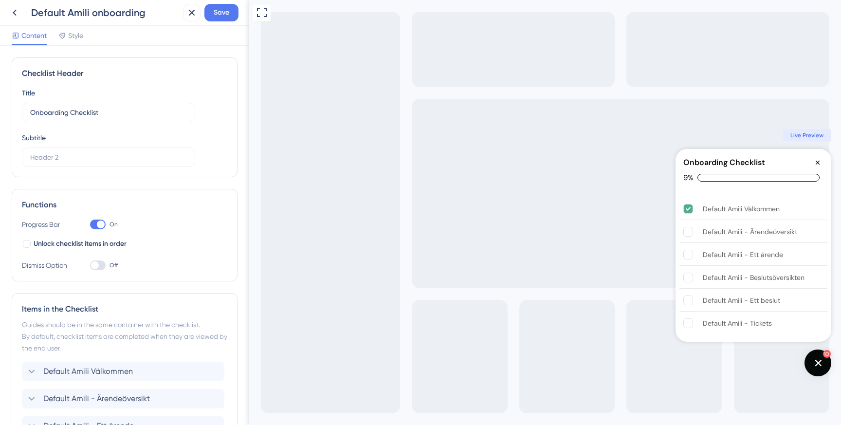
click at [84, 102] on div "Title Onboarding Checklist" at bounding box center [108, 104] width 173 height 35
click at [83, 108] on input "Onboarding Checklist" at bounding box center [108, 112] width 157 height 11
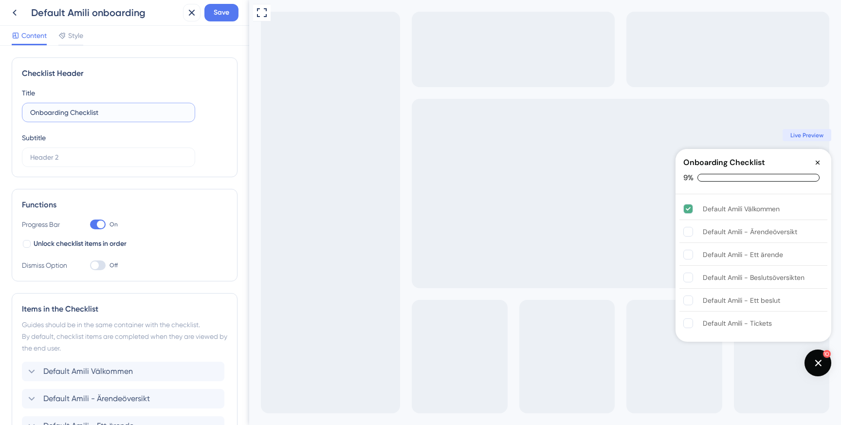
paste input "Kom igång med Amili"
type input "Kom igång med Amili"
click at [96, 151] on label at bounding box center [108, 156] width 173 height 19
click at [96, 152] on input "text" at bounding box center [108, 157] width 157 height 11
click at [213, 15] on button "Save" at bounding box center [221, 13] width 34 height 18
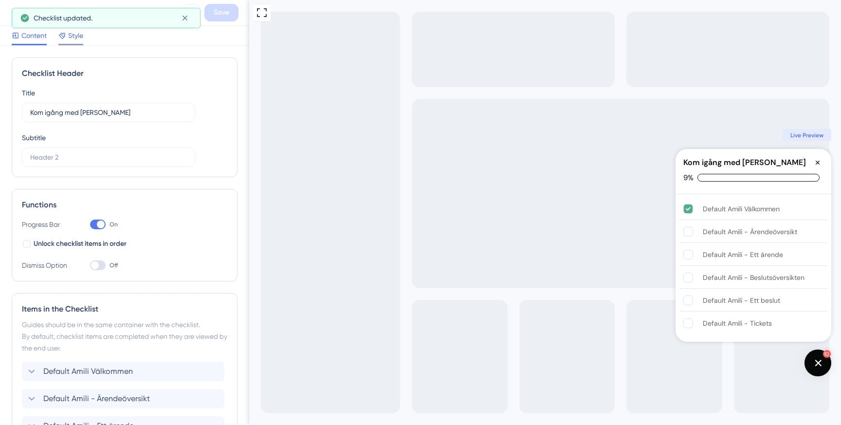
click at [77, 41] on span "Style" at bounding box center [75, 36] width 15 height 12
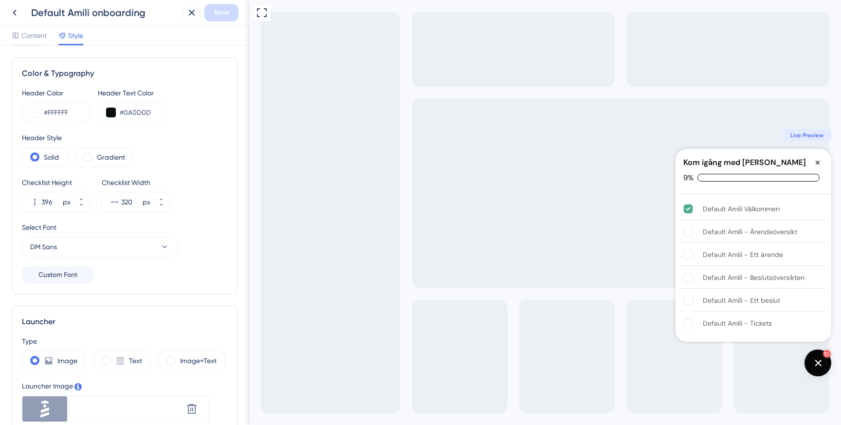
click at [35, 46] on div "Color & Typography Header Color #FFFFFF Header Text Color #0A0D0D Header Style …" at bounding box center [124, 235] width 249 height 379
click at [37, 33] on span "Content" at bounding box center [33, 36] width 25 height 12
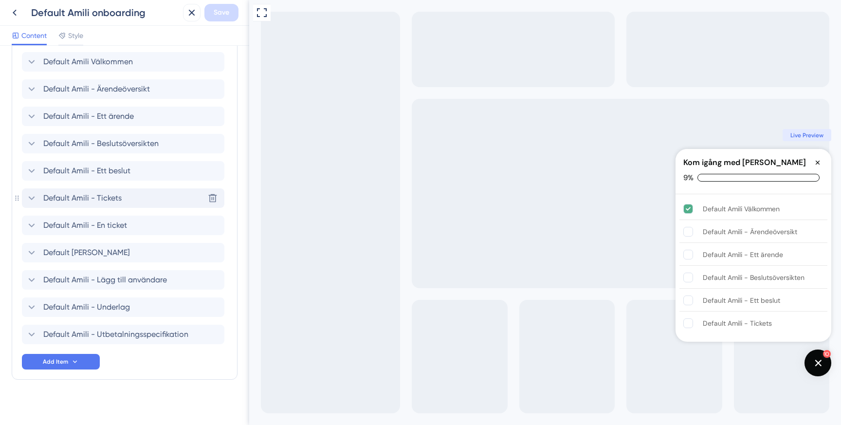
click at [71, 200] on span "Default Amili - Tickets" at bounding box center [82, 198] width 78 height 12
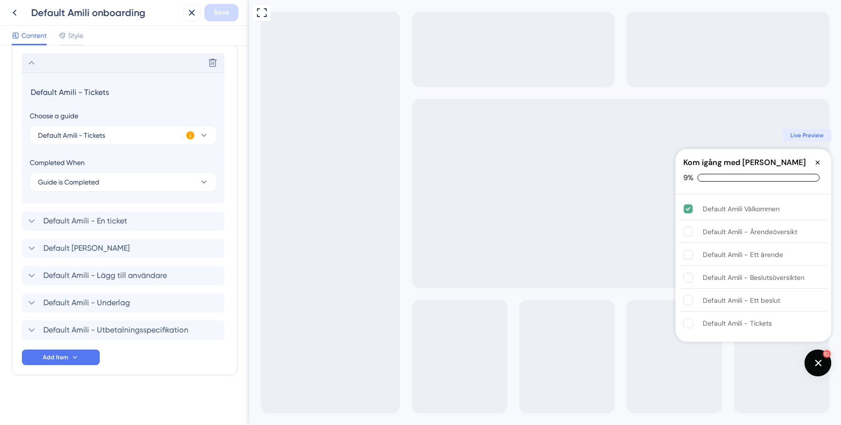
scroll to position [446, 0]
click at [81, 134] on span "Default Amili - Tickets" at bounding box center [71, 134] width 67 height 12
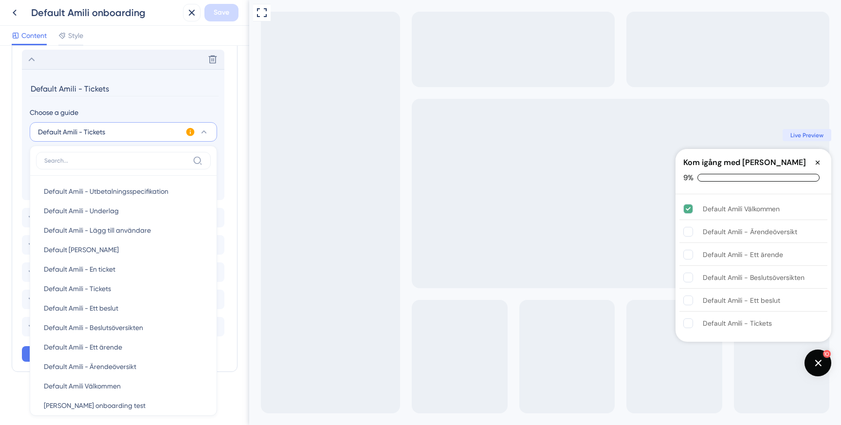
click at [86, 133] on span "Default Amili - Tickets" at bounding box center [71, 132] width 67 height 12
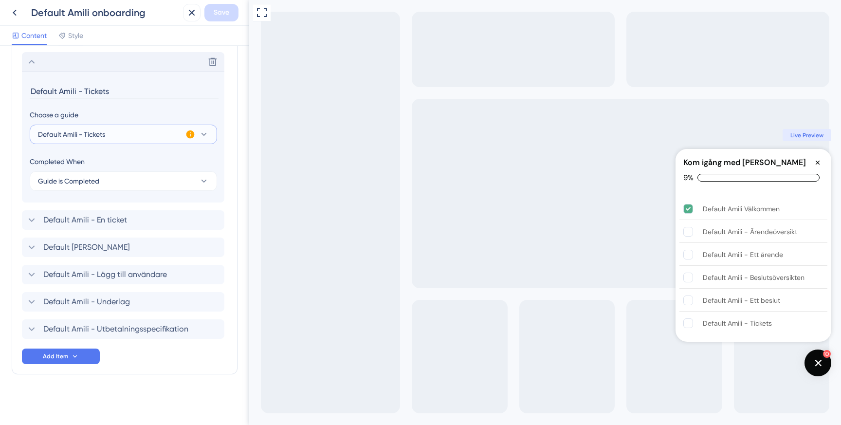
click at [86, 133] on span "Default Amili - Tickets" at bounding box center [71, 134] width 67 height 12
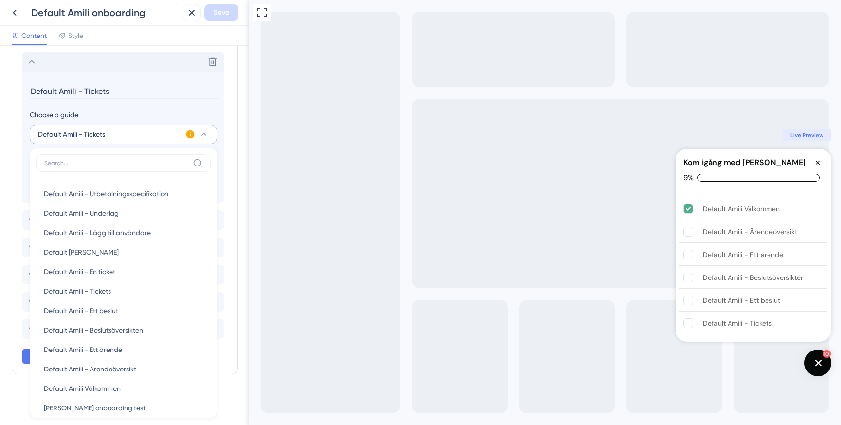
scroll to position [448, 0]
click at [158, 42] on div "Content Style" at bounding box center [124, 36] width 249 height 20
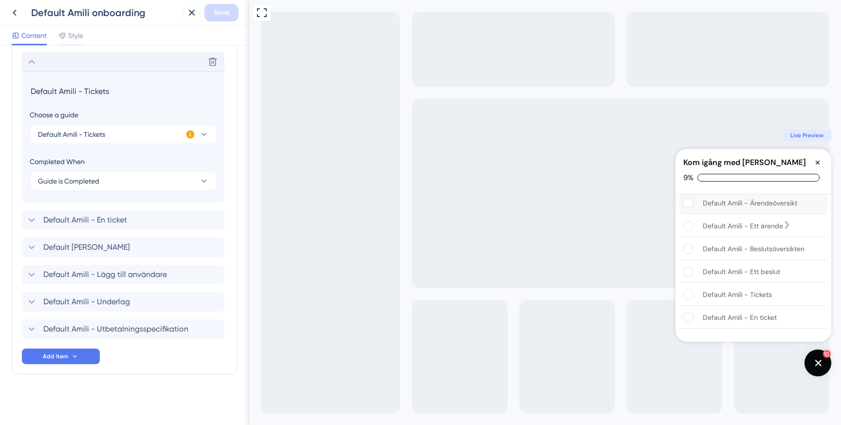
scroll to position [0, 0]
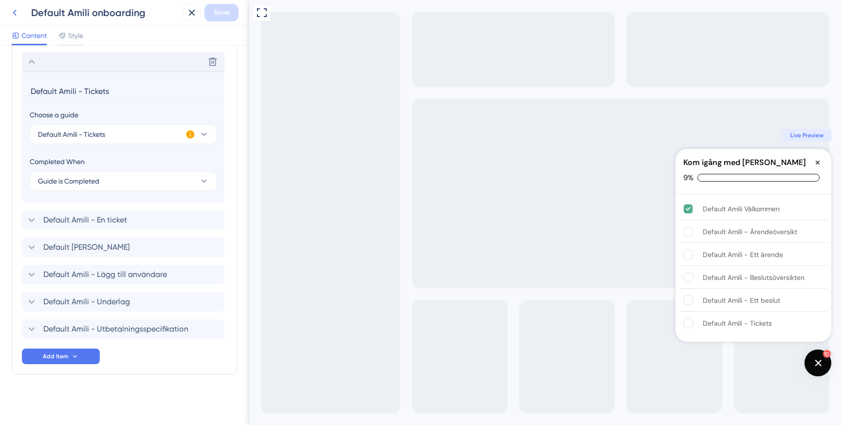
click at [18, 13] on icon at bounding box center [15, 13] width 12 height 12
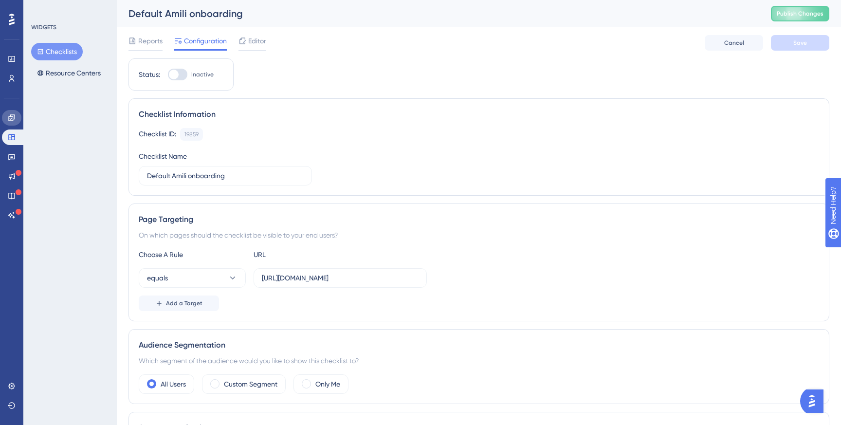
click at [5, 118] on link at bounding box center [11, 118] width 19 height 16
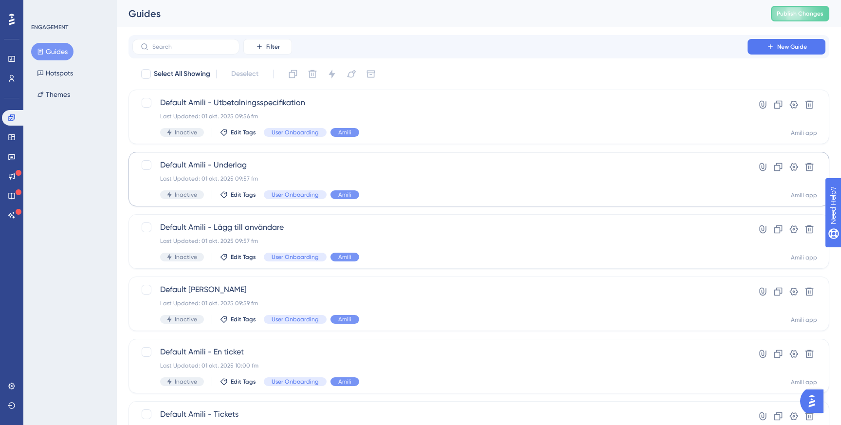
scroll to position [330, 0]
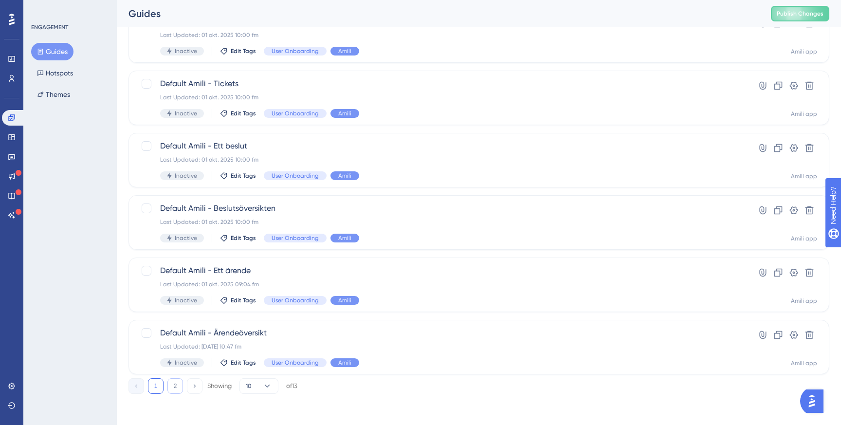
click at [175, 389] on button "2" at bounding box center [175, 386] width 16 height 16
